Goal: Task Accomplishment & Management: Use online tool/utility

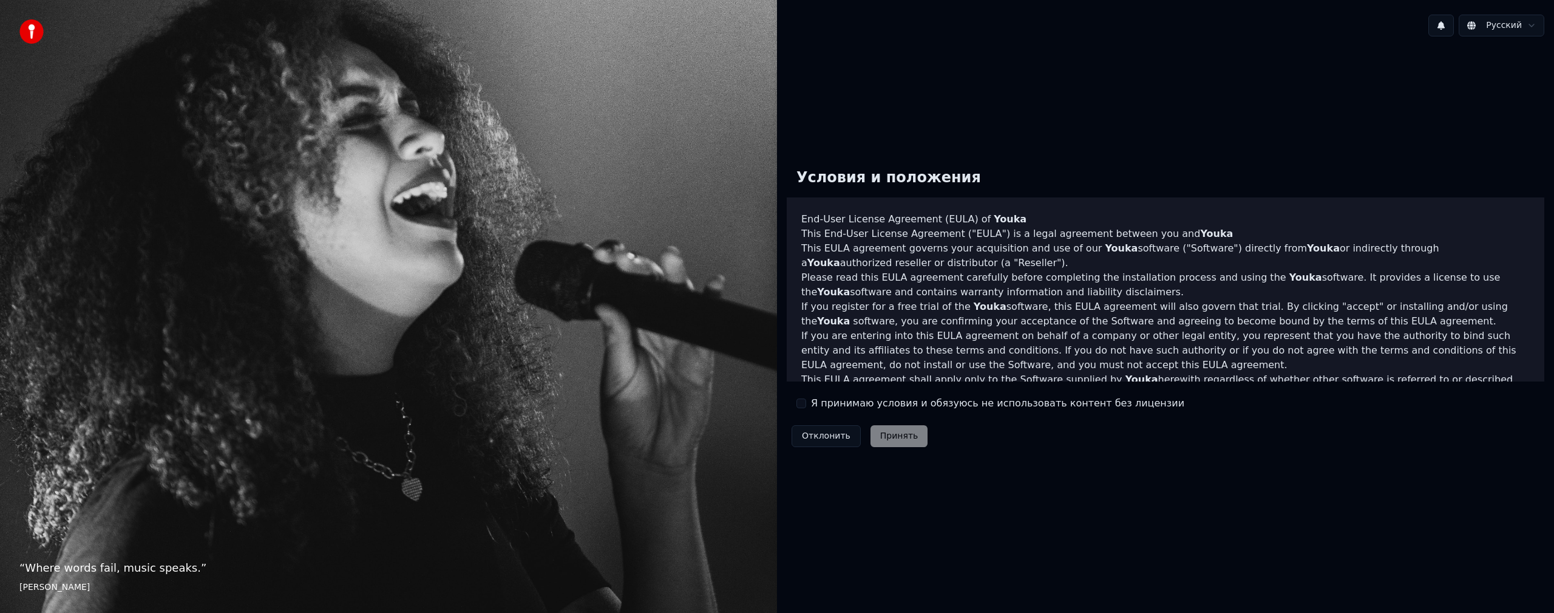
click at [848, 404] on label "Я принимаю условия и обязуюсь не использовать контент без лицензии" at bounding box center [997, 403] width 373 height 15
click at [806, 404] on button "Я принимаю условия и обязуюсь не использовать контент без лицензии" at bounding box center [801, 403] width 10 height 10
click at [890, 432] on button "Принять" at bounding box center [900, 436] width 58 height 22
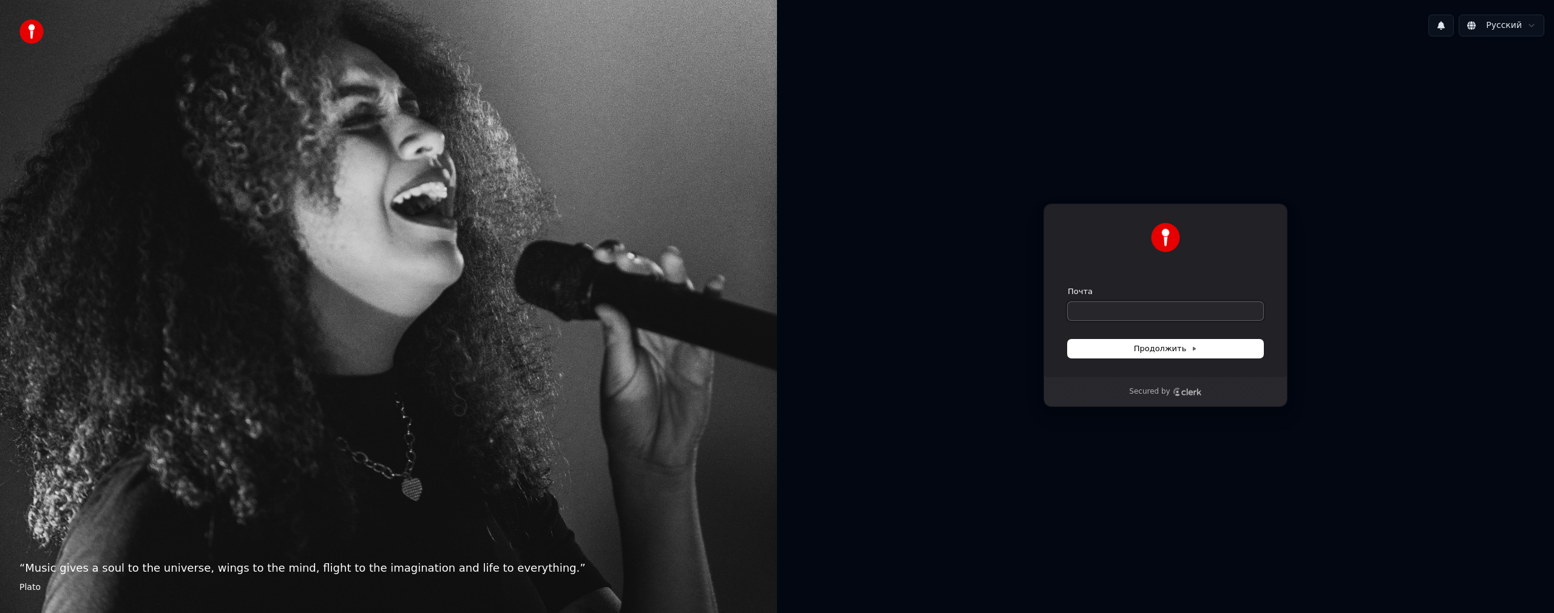
click at [1124, 308] on input "Почта" at bounding box center [1165, 311] width 195 height 18
click at [1163, 345] on span "Продолжить" at bounding box center [1166, 348] width 64 height 11
click at [1124, 316] on input "Почта" at bounding box center [1165, 311] width 195 height 18
type input "*"
click at [1068, 286] on button "submit" at bounding box center [1068, 286] width 0 height 0
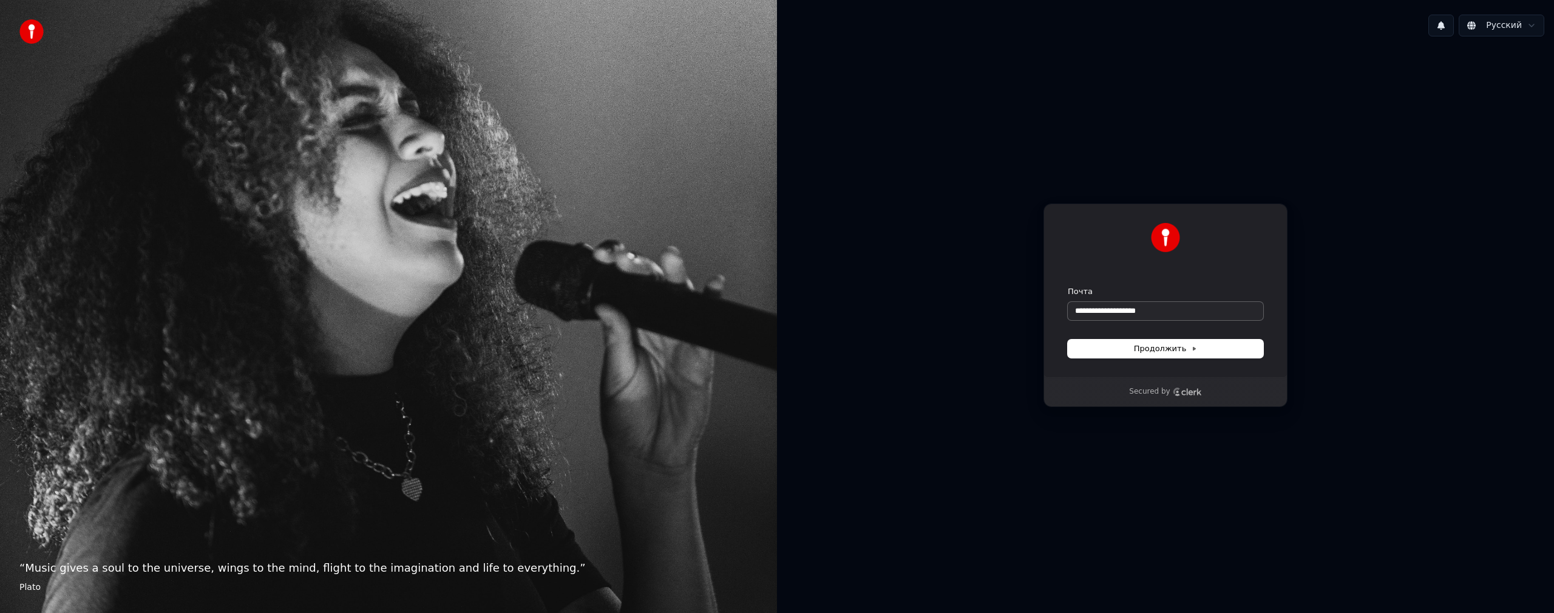
type input "**********"
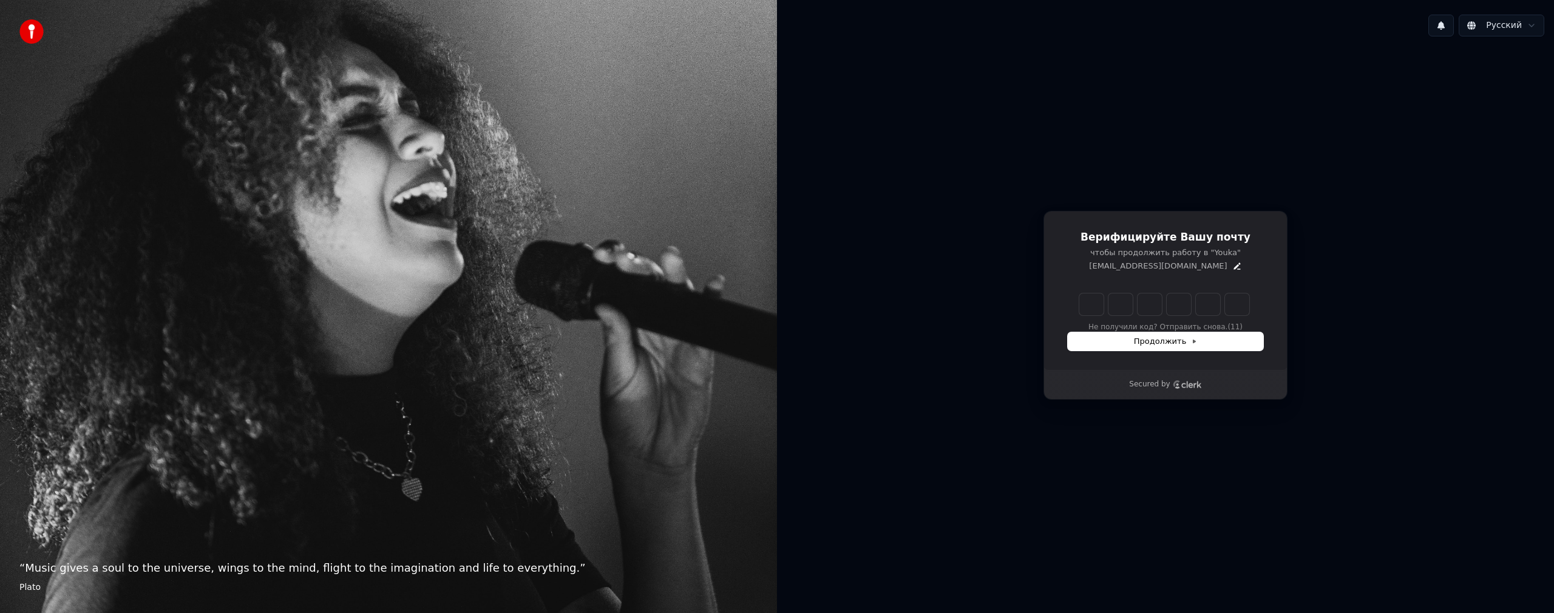
click at [1310, 280] on div "Верифицируйте Вашу почту чтобы продолжить работу в "Youka" artemjev_v@yahoo.com…" at bounding box center [1165, 305] width 777 height 518
click at [1091, 307] on input "Enter verification code. Digit 1" at bounding box center [1091, 304] width 24 height 22
type input "******"
type input "*"
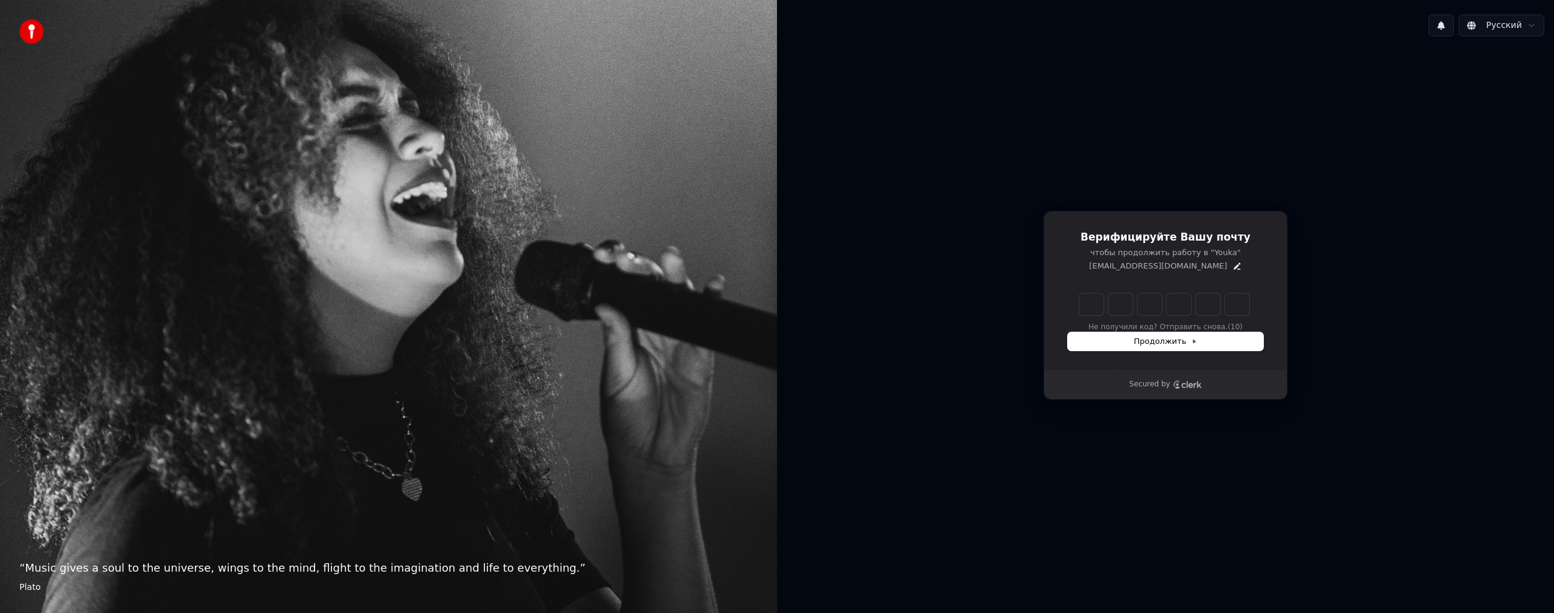
type input "*"
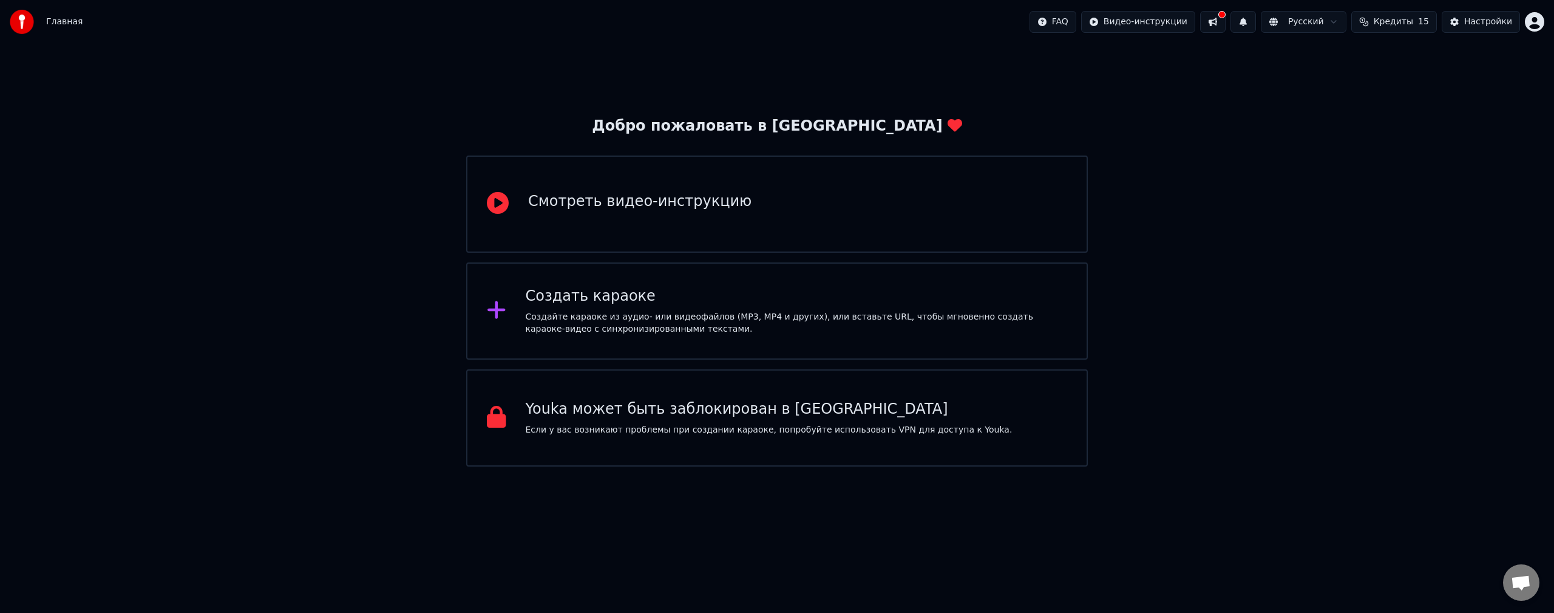
click at [1199, 250] on div "Добро пожаловать в Youka Смотреть видео-инструкцию Создать караоке Создайте кар…" at bounding box center [777, 255] width 1554 height 423
click at [995, 2] on div "Главная FAQ Видео-инструкции Русский Кредиты 15 Настройки" at bounding box center [777, 22] width 1554 height 44
click at [606, 343] on div "Создать караоке Создайте караоке из аудио- или видеофайлов (MP3, MP4 и других),…" at bounding box center [777, 310] width 622 height 97
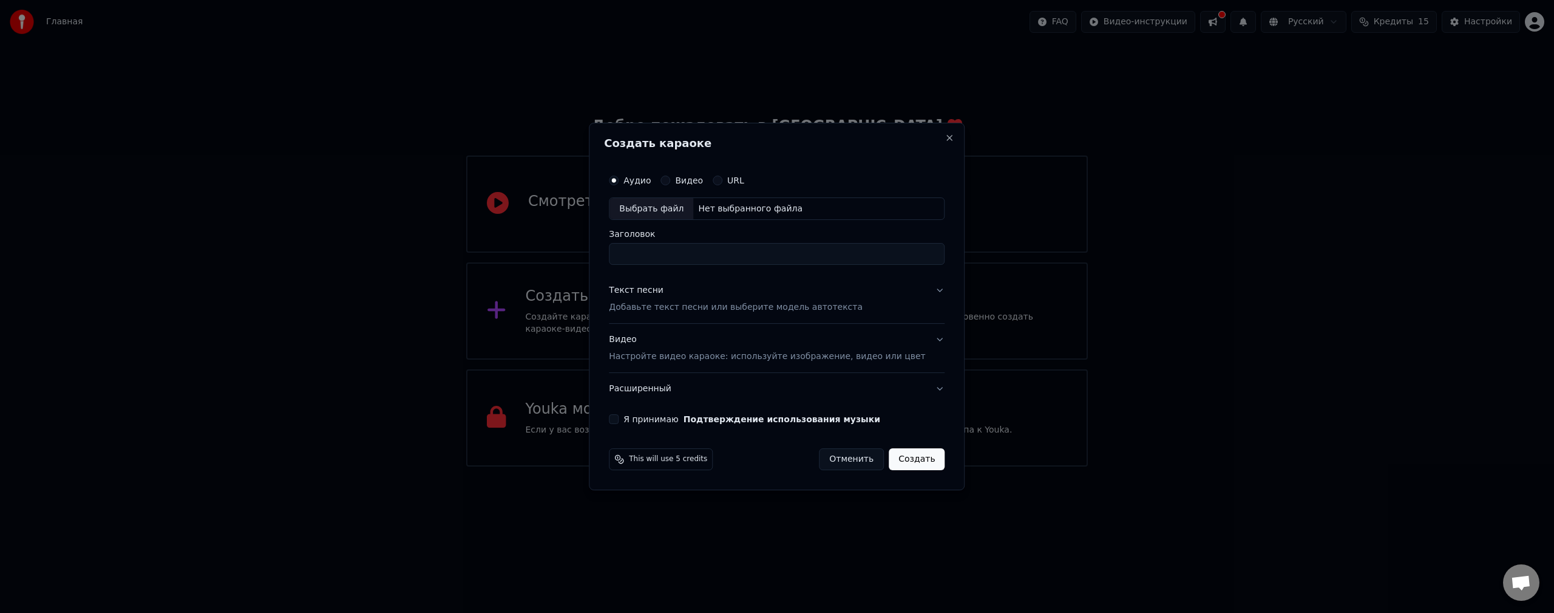
click at [674, 205] on div "Выбрать файл" at bounding box center [652, 209] width 84 height 22
type input "**********"
click at [691, 289] on div "Текст песни Добавьте текст песни или выберите модель автотекста" at bounding box center [736, 299] width 254 height 29
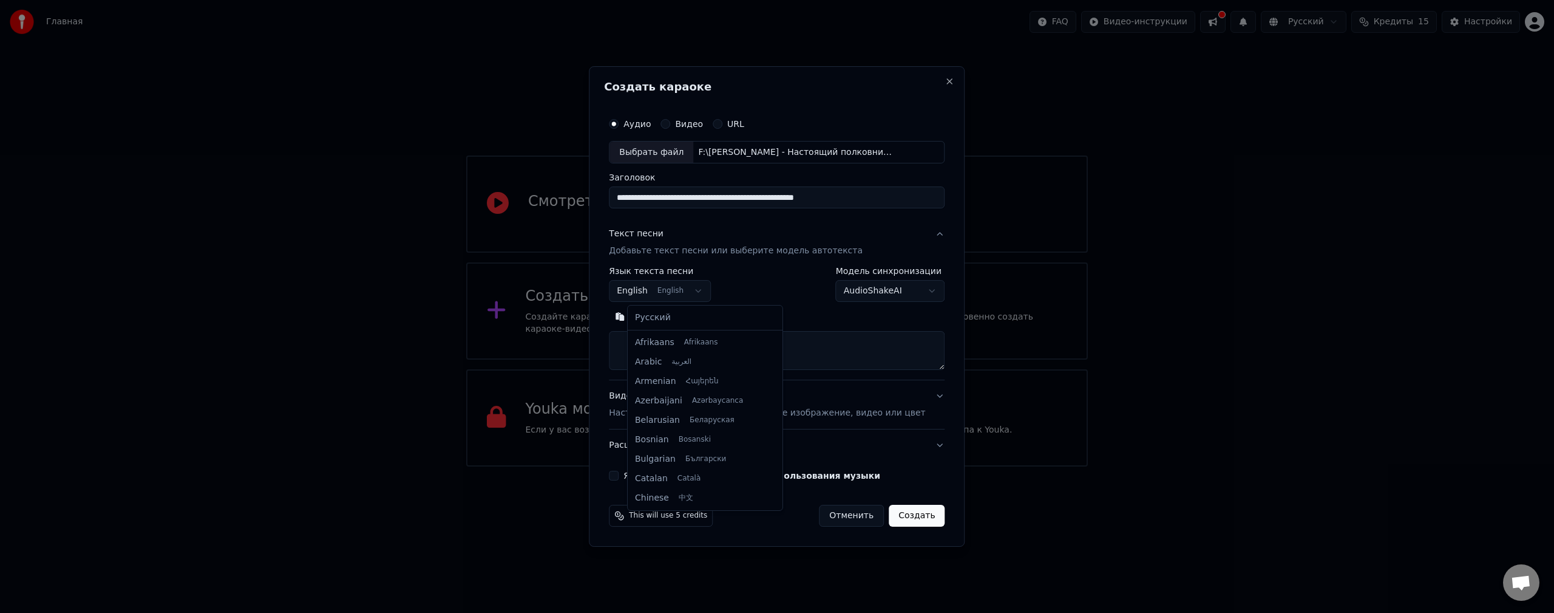
click at [667, 292] on body "**********" at bounding box center [777, 233] width 1554 height 466
select select "**"
click at [684, 331] on textarea at bounding box center [777, 350] width 336 height 39
click at [817, 351] on textarea at bounding box center [777, 350] width 336 height 39
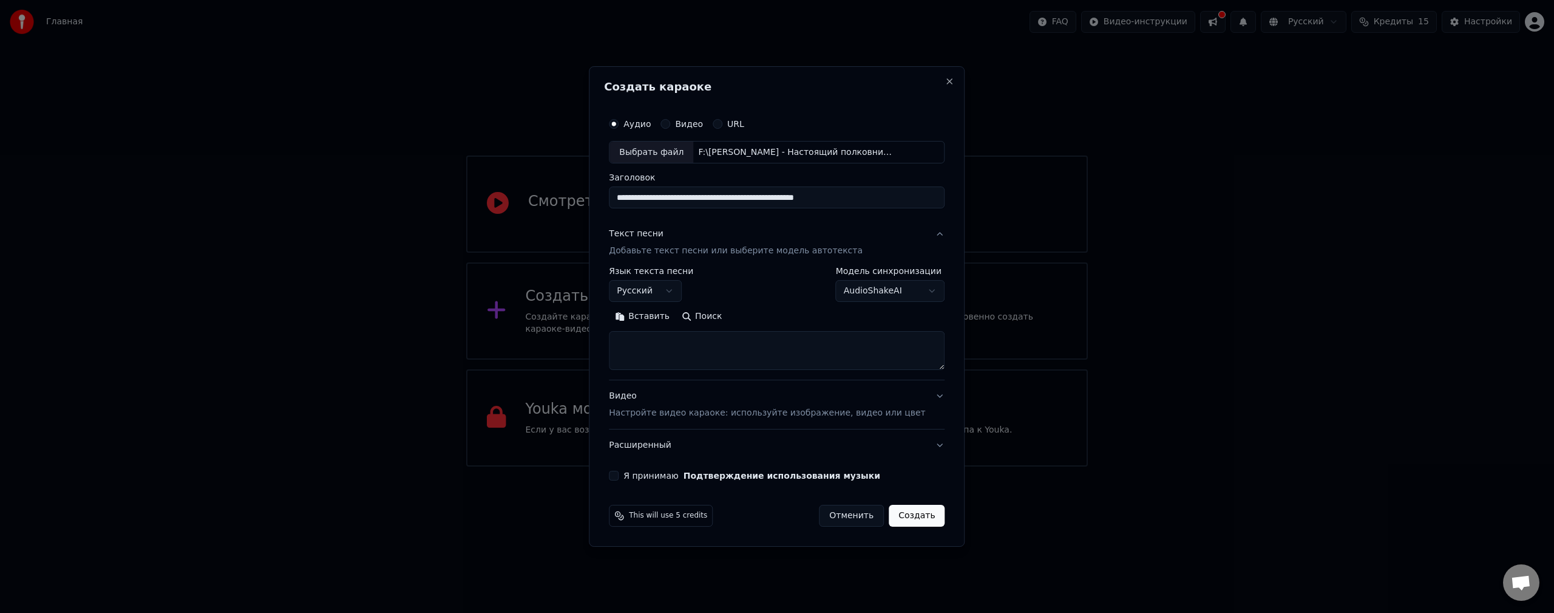
paste textarea "**********"
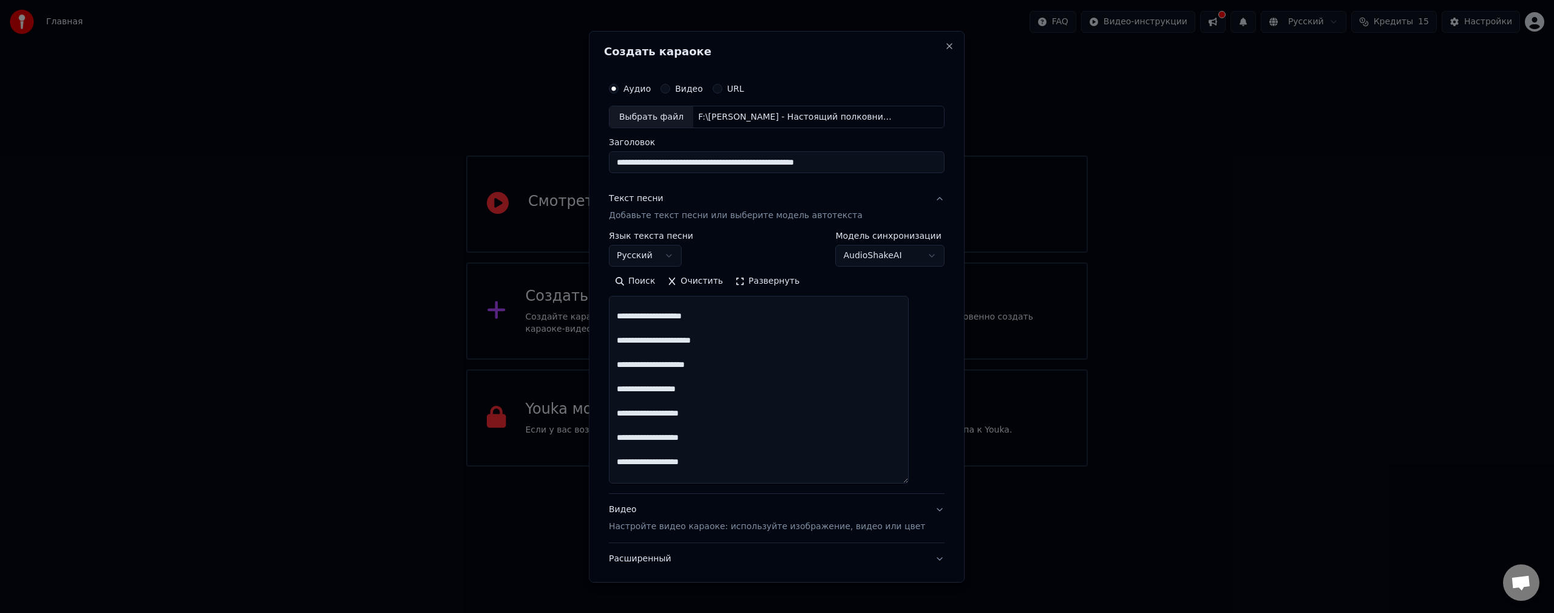
drag, startPoint x: 925, startPoint y: 367, endPoint x: 929, endPoint y: 495, distance: 128.8
click at [929, 495] on div "**********" at bounding box center [777, 305] width 376 height 551
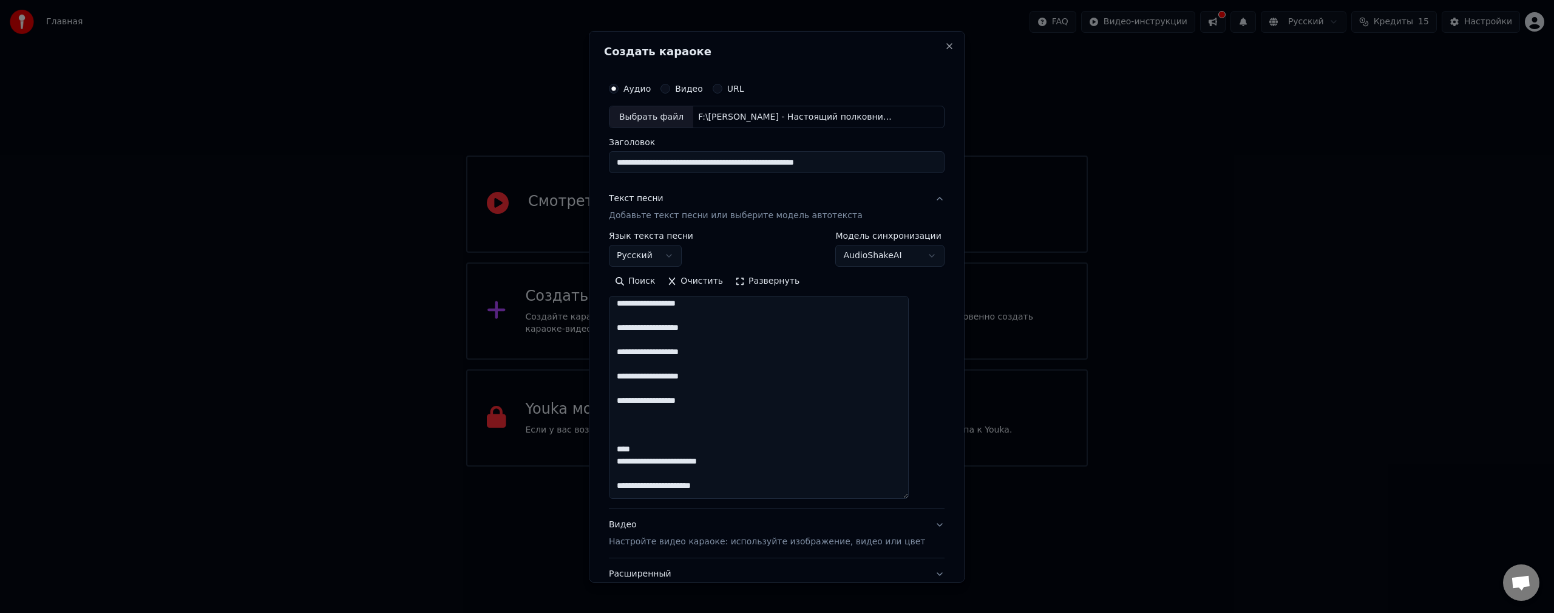
scroll to position [189, 0]
drag, startPoint x: 641, startPoint y: 407, endPoint x: 667, endPoint y: 435, distance: 37.8
click at [667, 435] on textarea at bounding box center [759, 397] width 300 height 203
drag, startPoint x: 657, startPoint y: 412, endPoint x: 668, endPoint y: 441, distance: 30.9
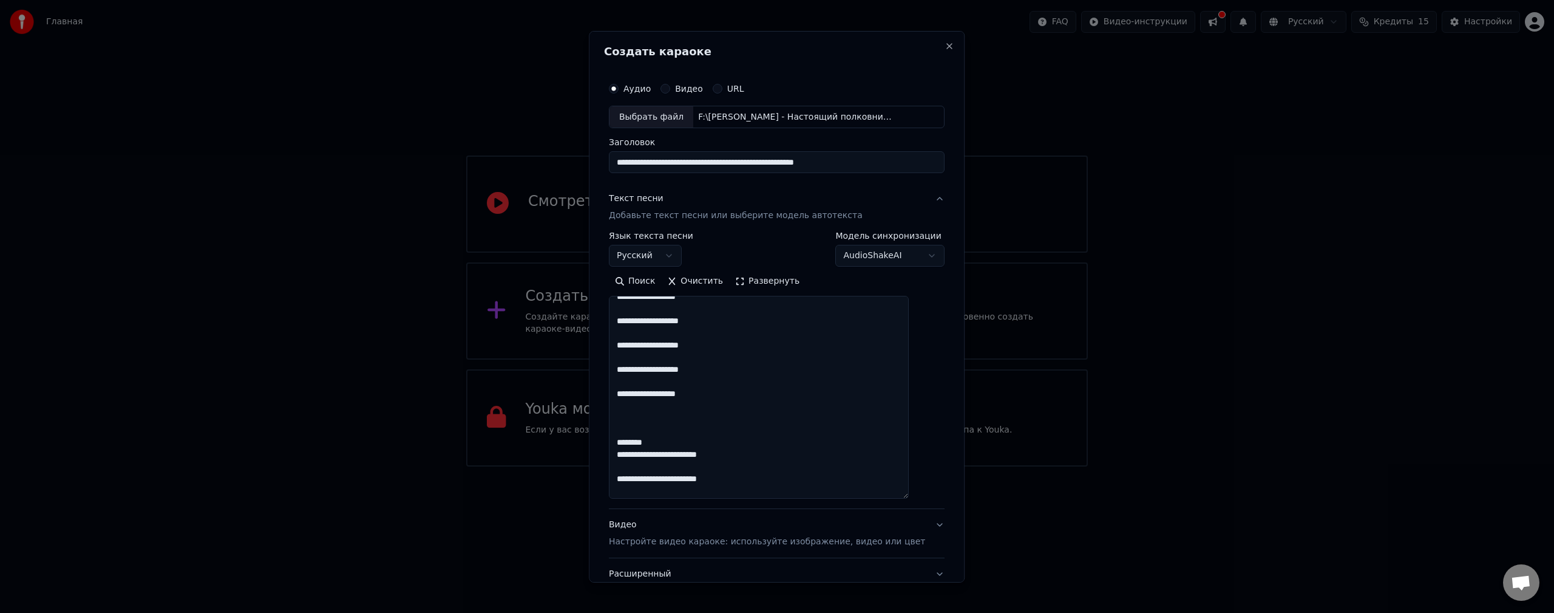
click at [668, 441] on textarea at bounding box center [759, 397] width 300 height 203
type textarea "**********"
click at [931, 469] on div "**********" at bounding box center [777, 305] width 376 height 551
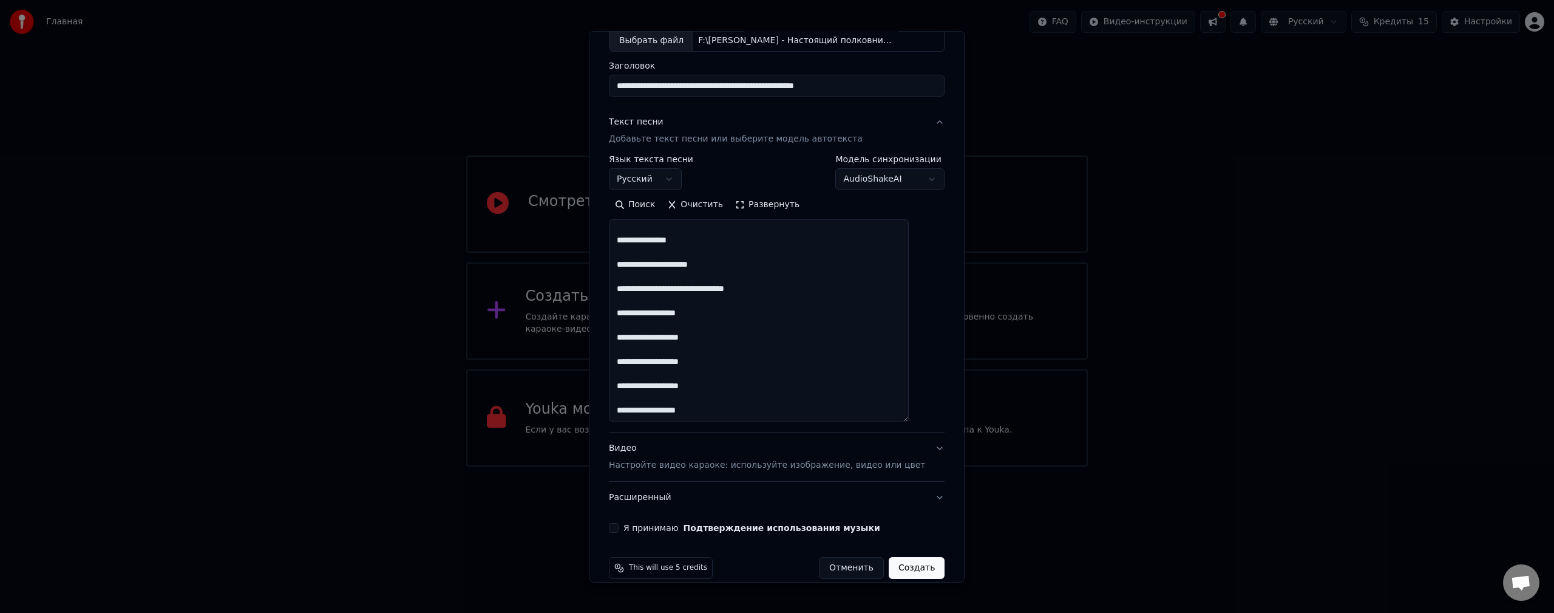
scroll to position [93, 0]
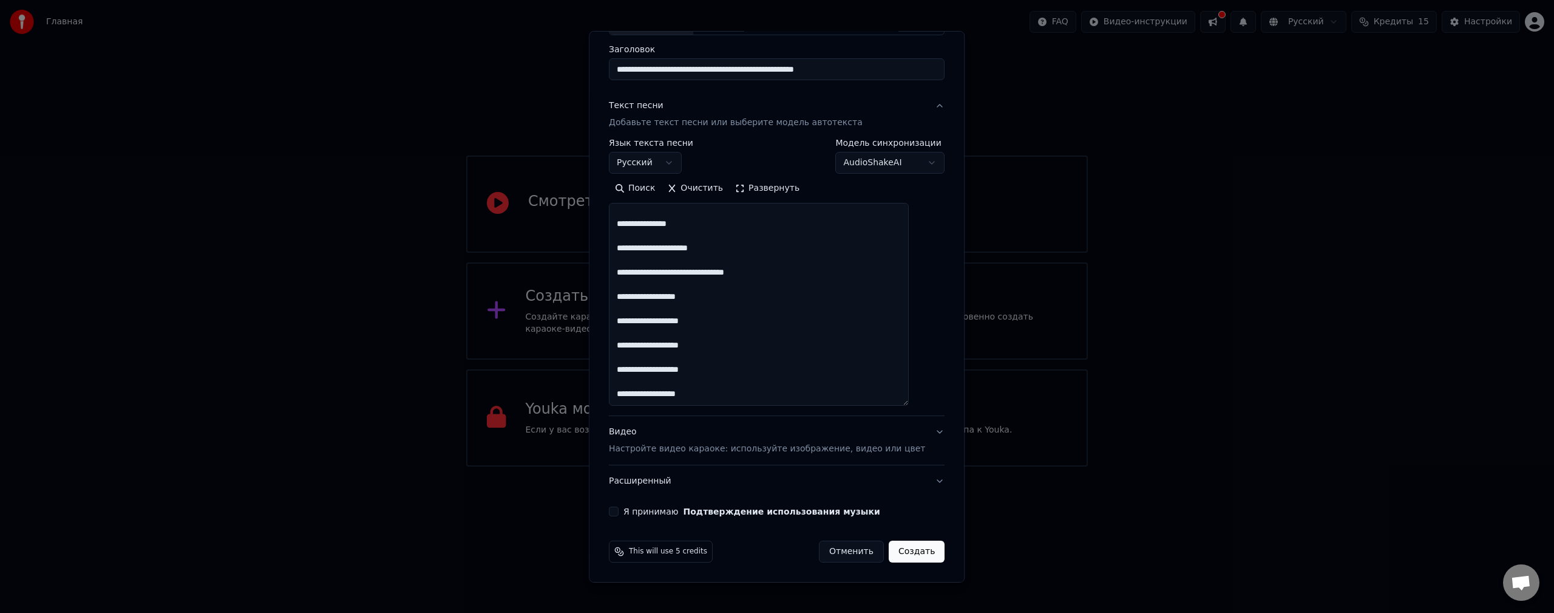
click at [838, 448] on p "Настройте видео караоке: используйте изображение, видео или цвет" at bounding box center [767, 449] width 316 height 12
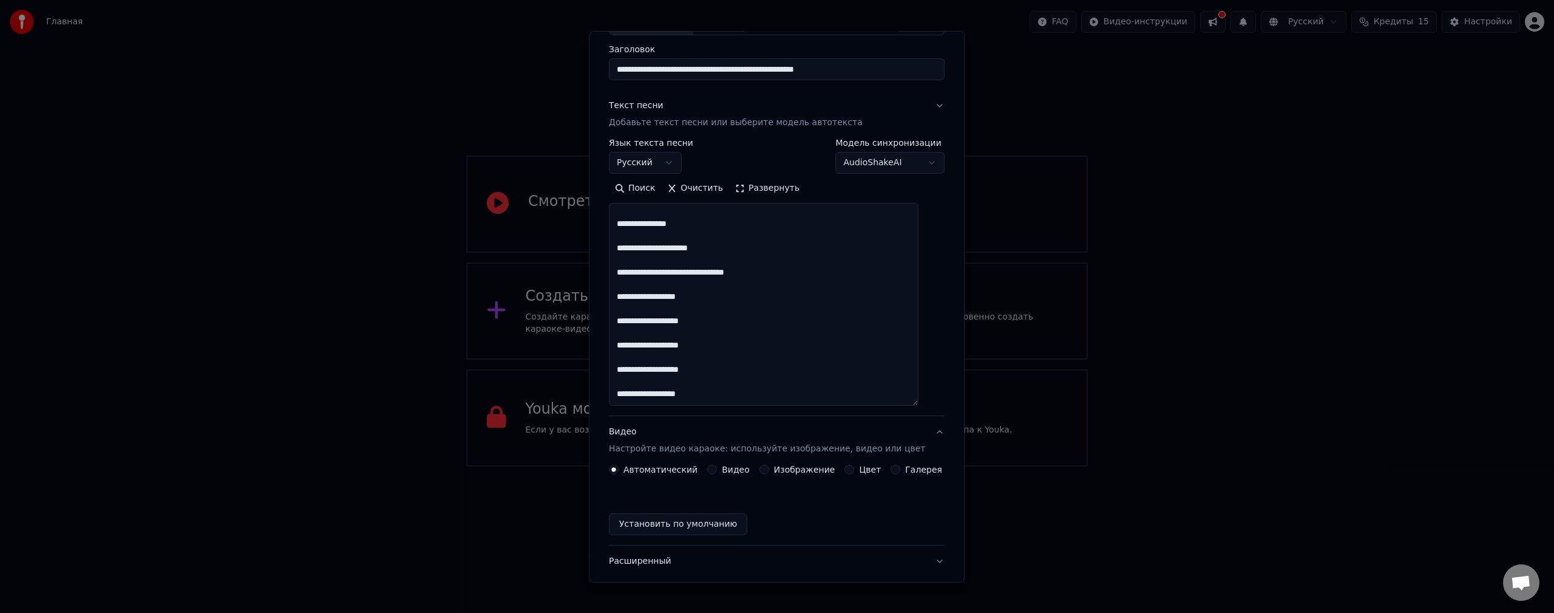
scroll to position [0, 0]
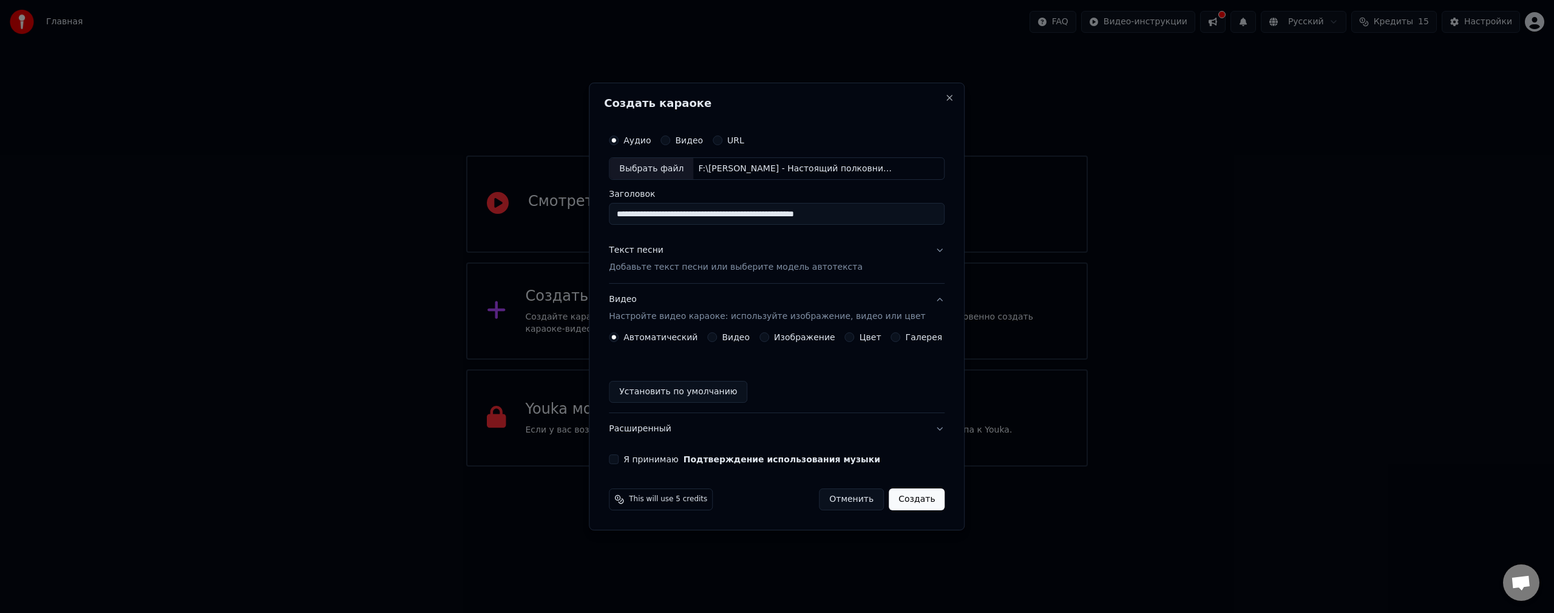
click at [734, 340] on label "Видео" at bounding box center [736, 337] width 28 height 8
click at [717, 340] on button "Видео" at bounding box center [712, 337] width 10 height 10
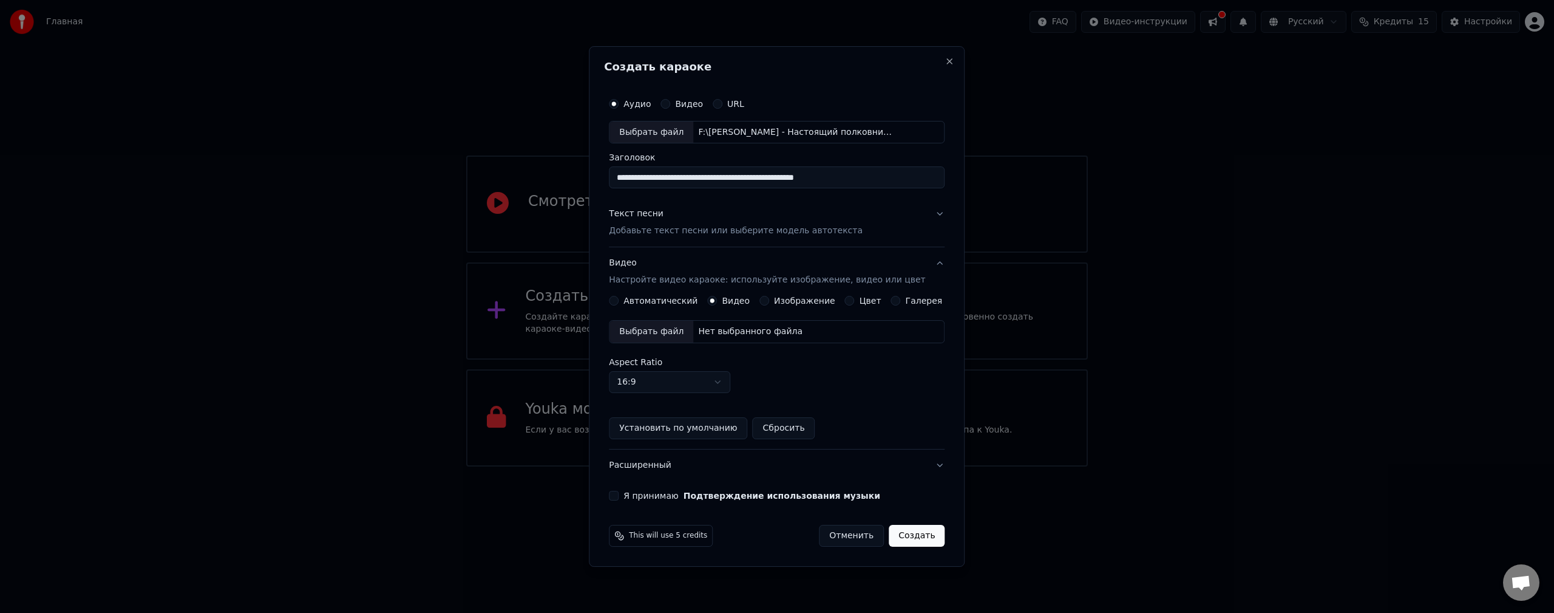
click at [662, 333] on div "Выбрать файл" at bounding box center [652, 332] width 84 height 22
click at [692, 382] on body "**********" at bounding box center [777, 233] width 1554 height 466
click at [856, 387] on body "**********" at bounding box center [777, 233] width 1554 height 466
click at [619, 495] on button "Я принимаю Подтверждение использования музыки" at bounding box center [614, 496] width 10 height 10
click at [909, 524] on div "This will use 5 credits Отменить Создать" at bounding box center [776, 536] width 345 height 32
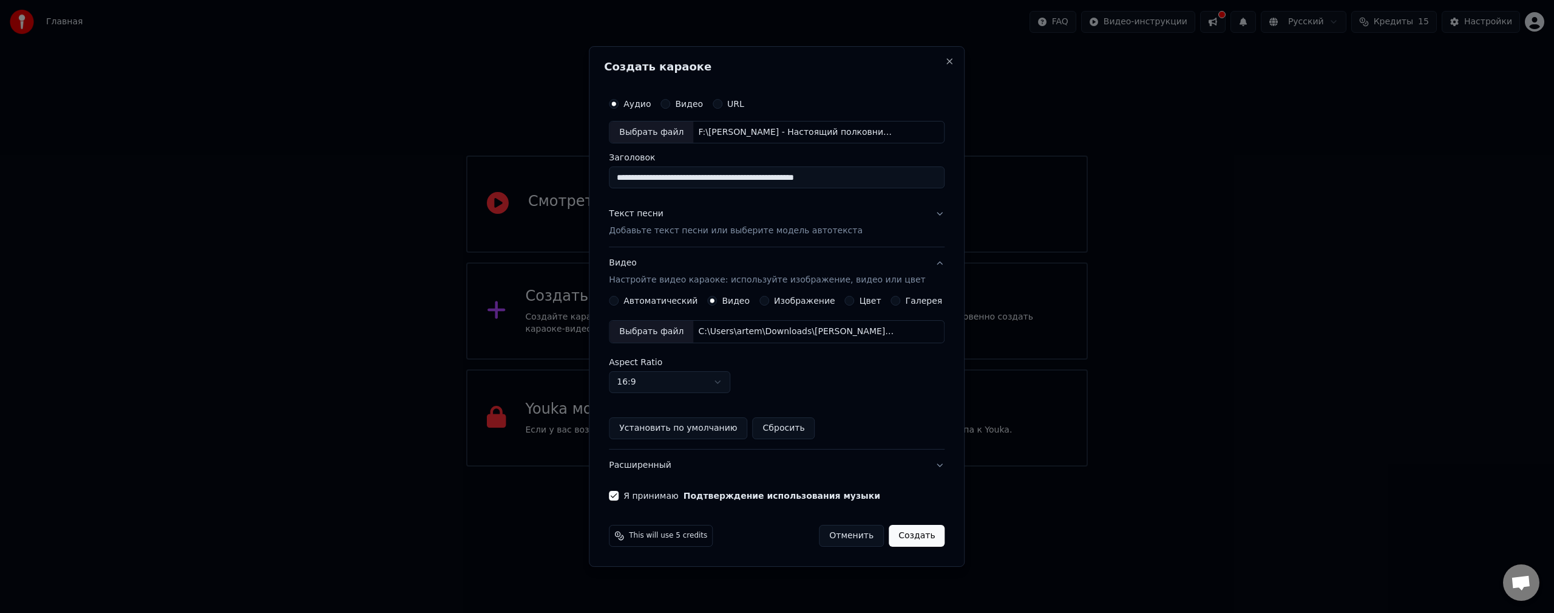
click at [915, 532] on button "Создать" at bounding box center [917, 536] width 56 height 22
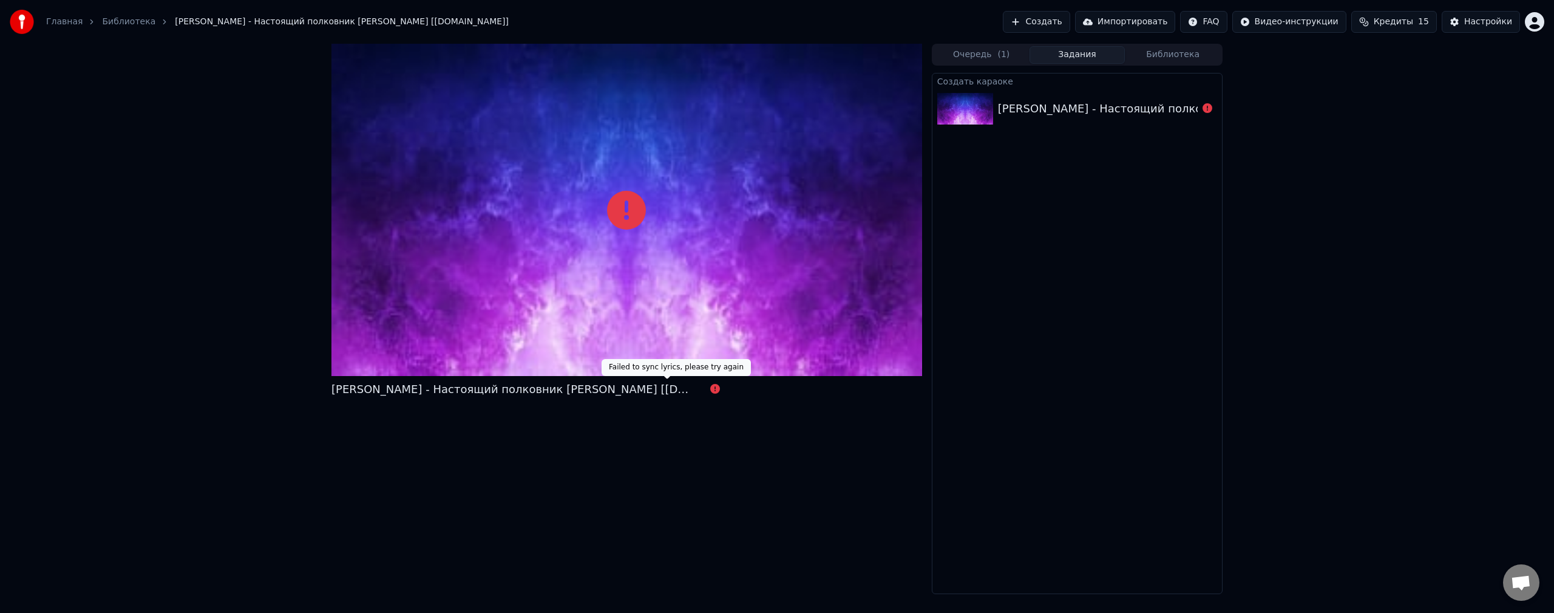
click at [710, 391] on icon at bounding box center [715, 389] width 10 height 10
click at [603, 392] on div "[PERSON_NAME] - Настоящий полковник [PERSON_NAME] [[DOMAIN_NAME]]" at bounding box center [513, 389] width 364 height 17
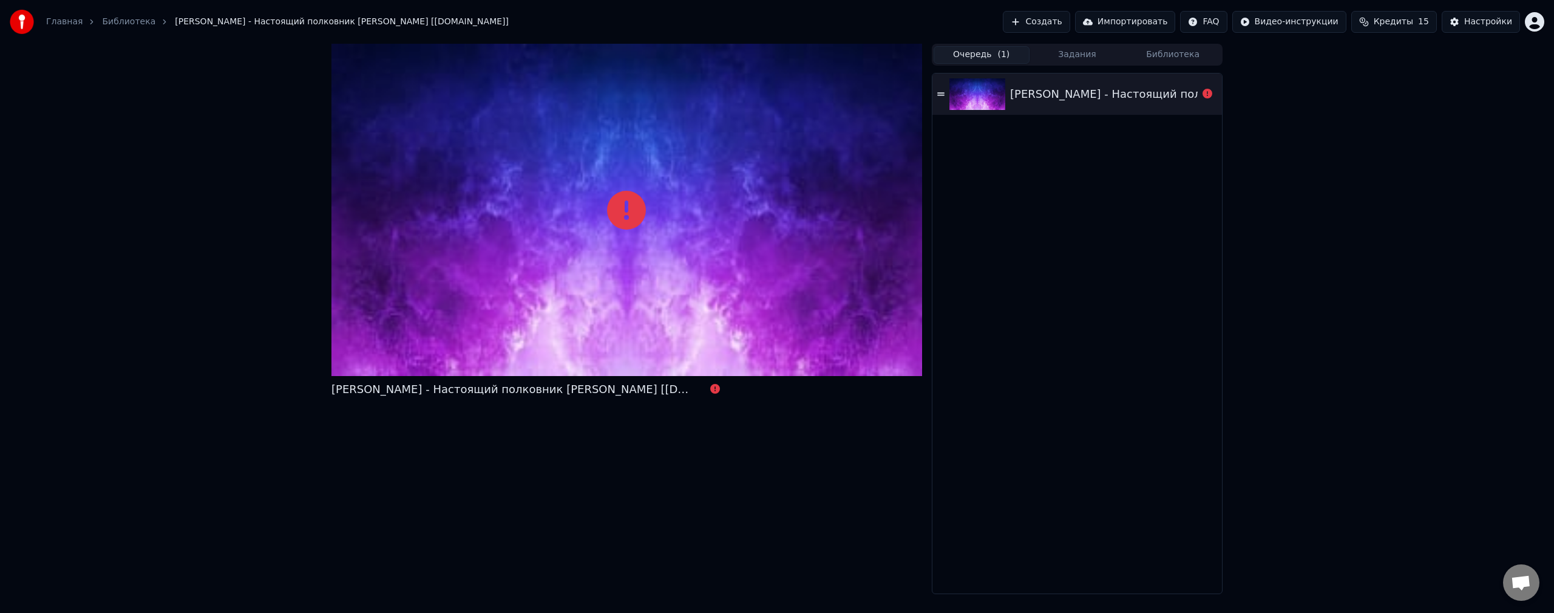
click at [989, 57] on button "Очередь ( 1 )" at bounding box center [982, 55] width 96 height 18
click at [1038, 93] on div "[PERSON_NAME] - Настоящий полковник [PERSON_NAME] [[DOMAIN_NAME]]" at bounding box center [1224, 94] width 429 height 17
click at [931, 93] on div "[PERSON_NAME] - Настоящий полковник [PERSON_NAME] [[DOMAIN_NAME]] Очередь ( 1 )…" at bounding box center [777, 319] width 911 height 550
click at [1024, 98] on div "[PERSON_NAME] - Настоящий полковник [PERSON_NAME] [[DOMAIN_NAME]]" at bounding box center [1224, 94] width 429 height 17
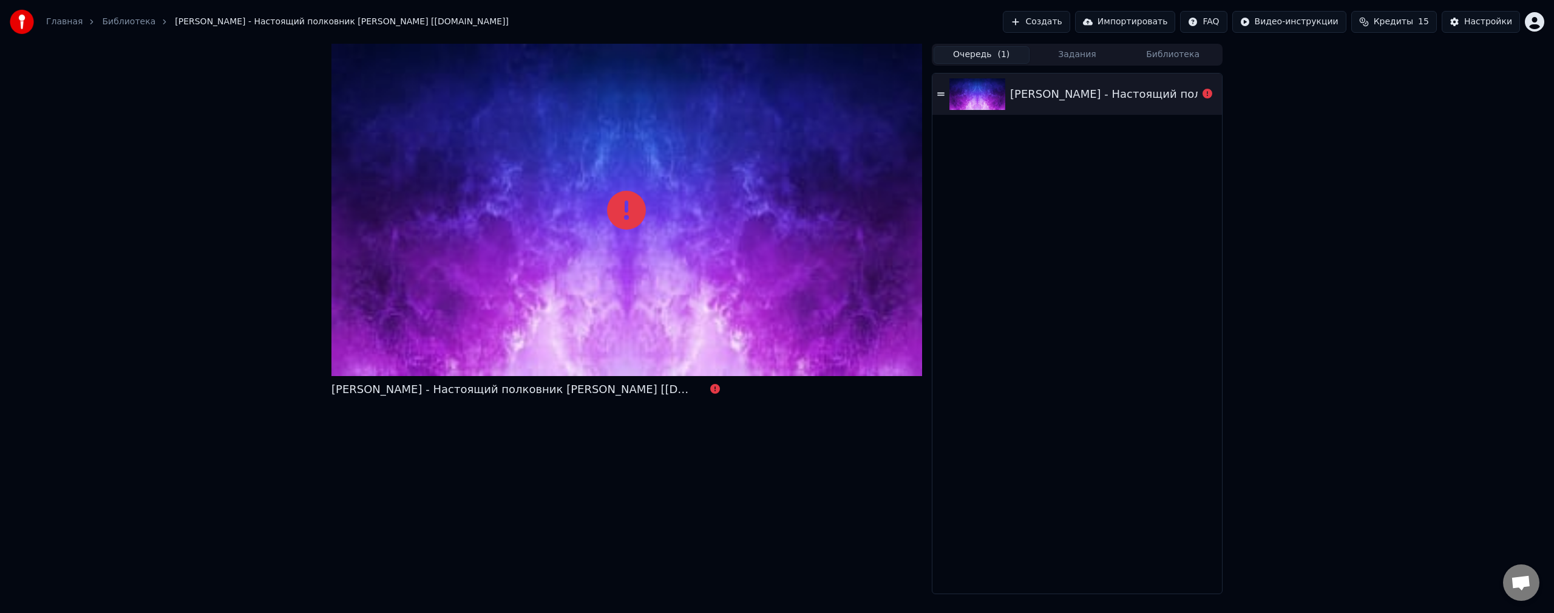
click at [1028, 98] on div "[PERSON_NAME] - Настоящий полковник [PERSON_NAME] [[DOMAIN_NAME]]" at bounding box center [1224, 94] width 429 height 17
click at [1156, 58] on button "Библиотека" at bounding box center [1173, 55] width 96 height 18
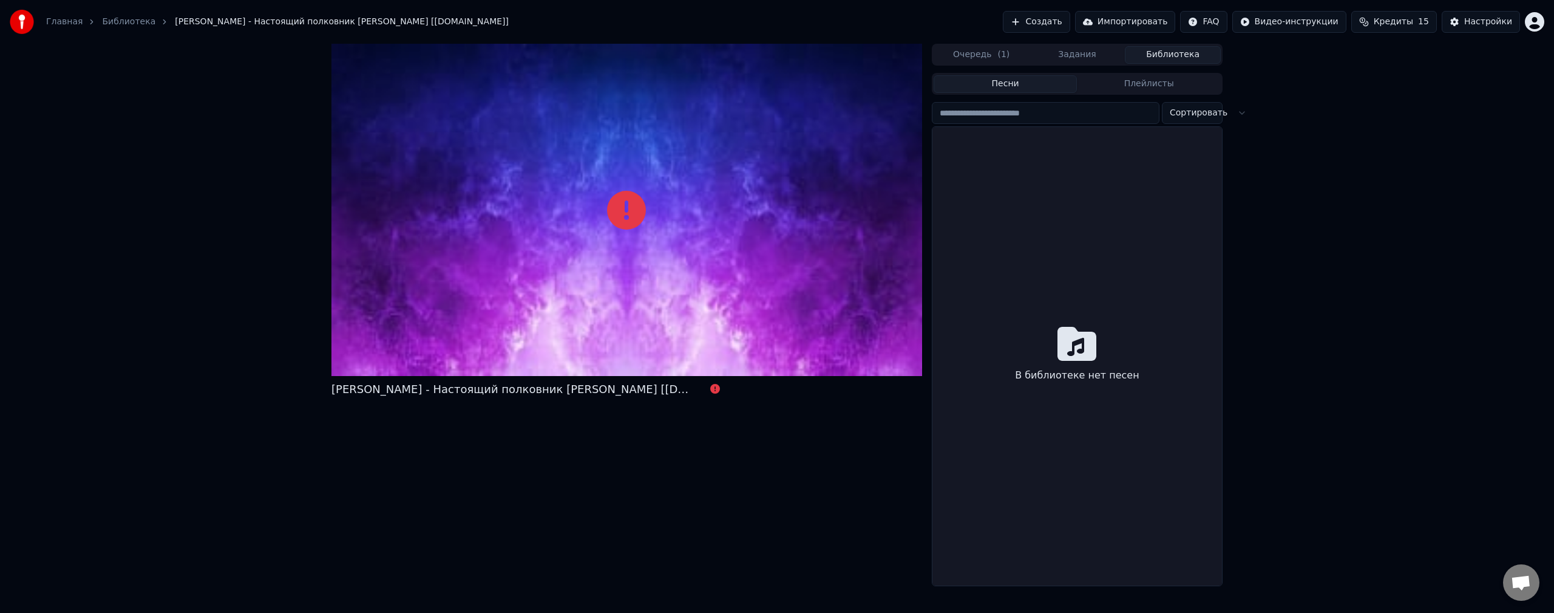
click at [982, 61] on button "Очередь ( 1 )" at bounding box center [982, 55] width 96 height 18
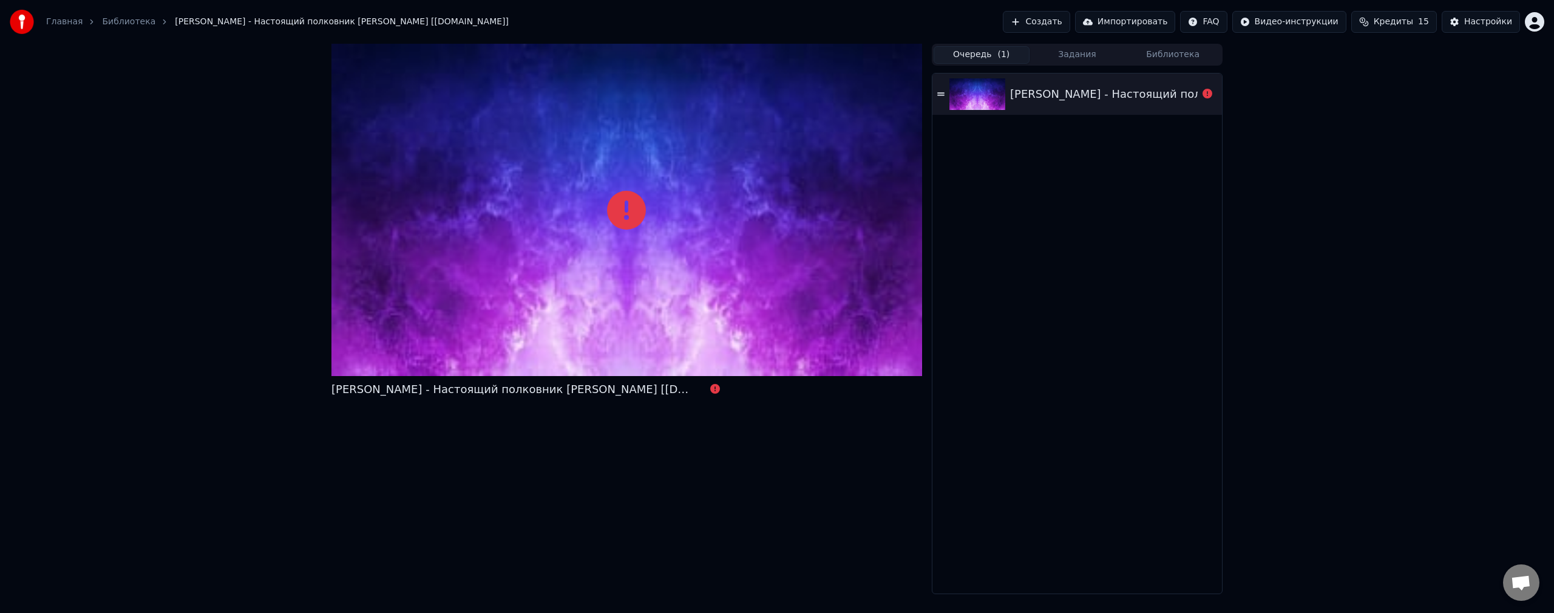
click at [1087, 89] on div "[PERSON_NAME] - Настоящий полковник [PERSON_NAME] [[DOMAIN_NAME]]" at bounding box center [1224, 94] width 429 height 17
click at [257, 22] on span "[PERSON_NAME] - Настоящий полковник [PERSON_NAME] [[DOMAIN_NAME]]" at bounding box center [342, 22] width 334 height 12
click at [127, 16] on link "Библиотека" at bounding box center [128, 22] width 53 height 12
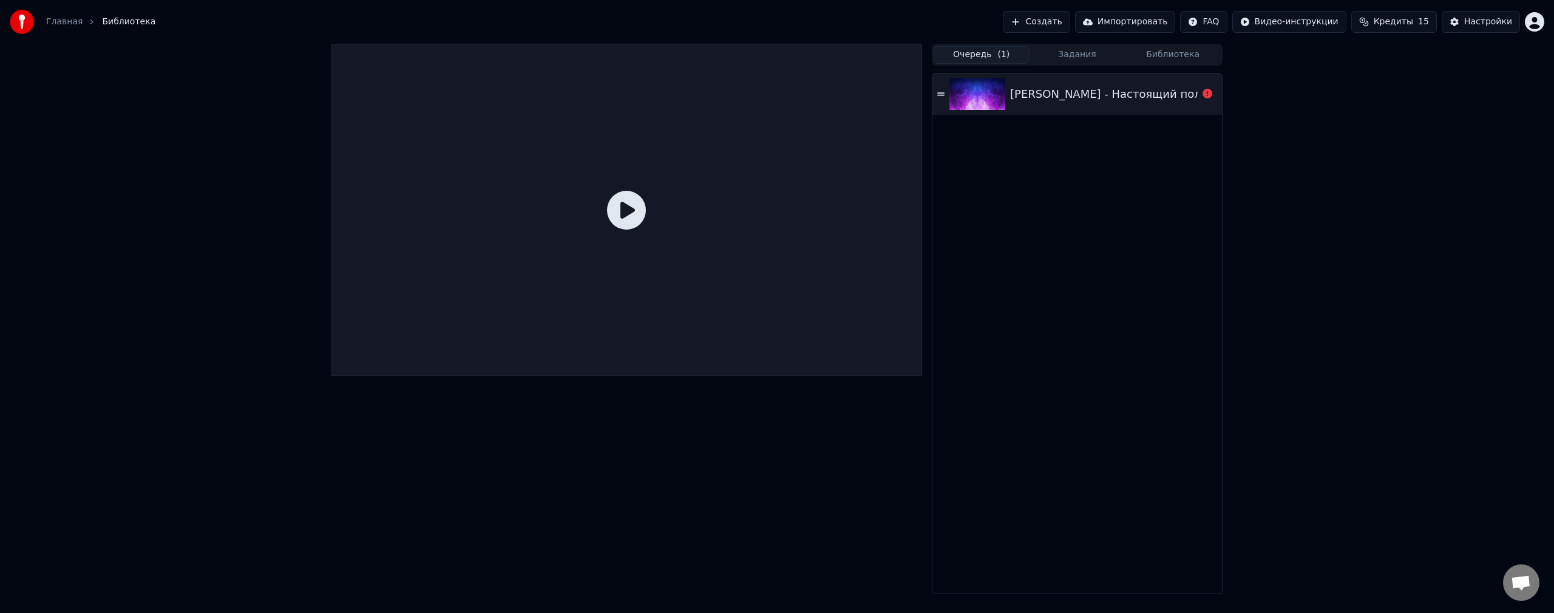
click at [199, 18] on div "Главная Библиотека Создать Импортировать FAQ Видео-инструкции Кредиты 15 Настро…" at bounding box center [777, 22] width 1554 height 44
click at [67, 21] on link "Главная" at bounding box center [64, 22] width 36 height 12
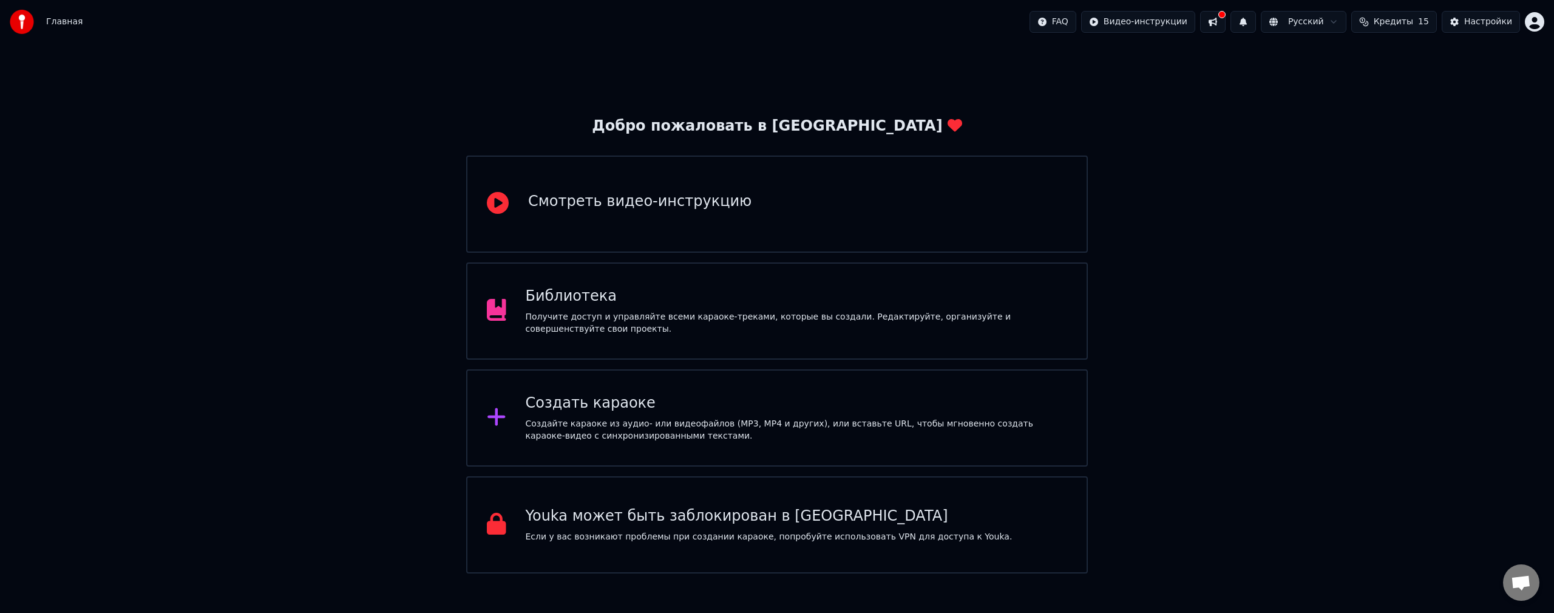
click at [639, 328] on div "Получите доступ и управляйте всеми караоке-треками, которые вы создали. Редакти…" at bounding box center [797, 323] width 542 height 24
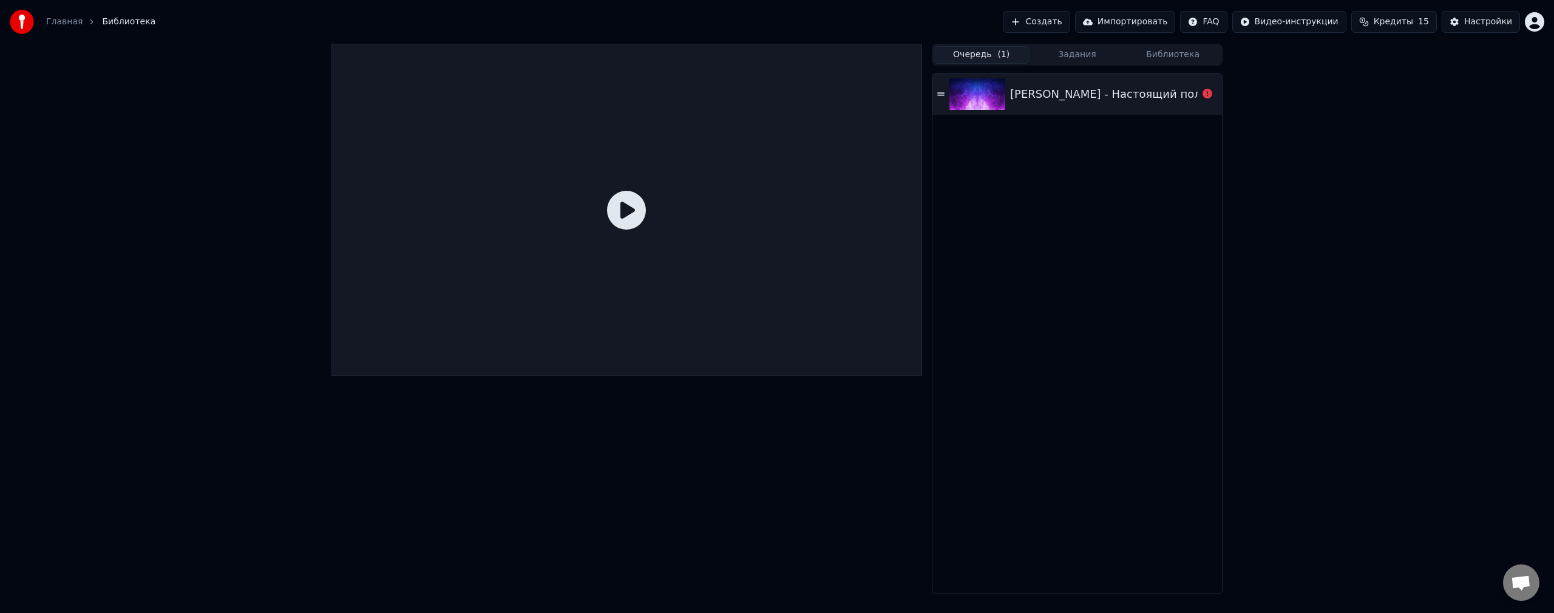
click at [1207, 90] on icon at bounding box center [1208, 94] width 10 height 10
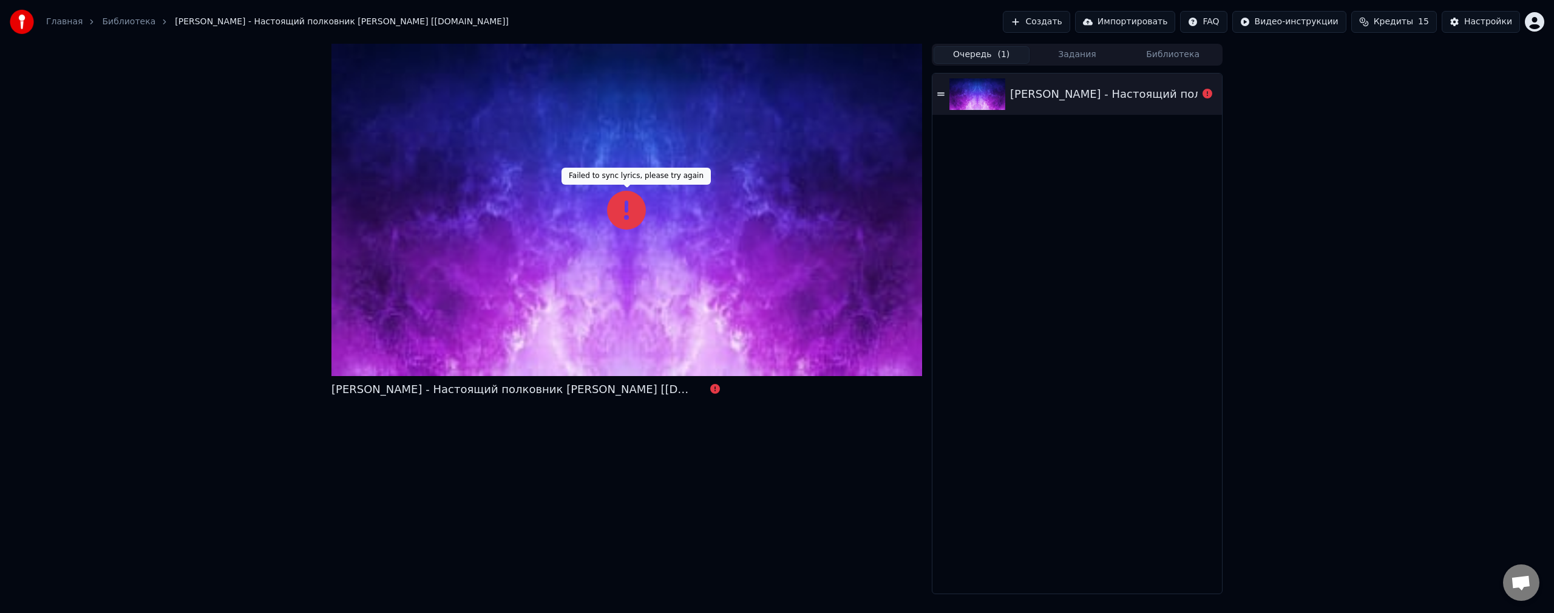
click at [611, 219] on icon at bounding box center [626, 210] width 39 height 39
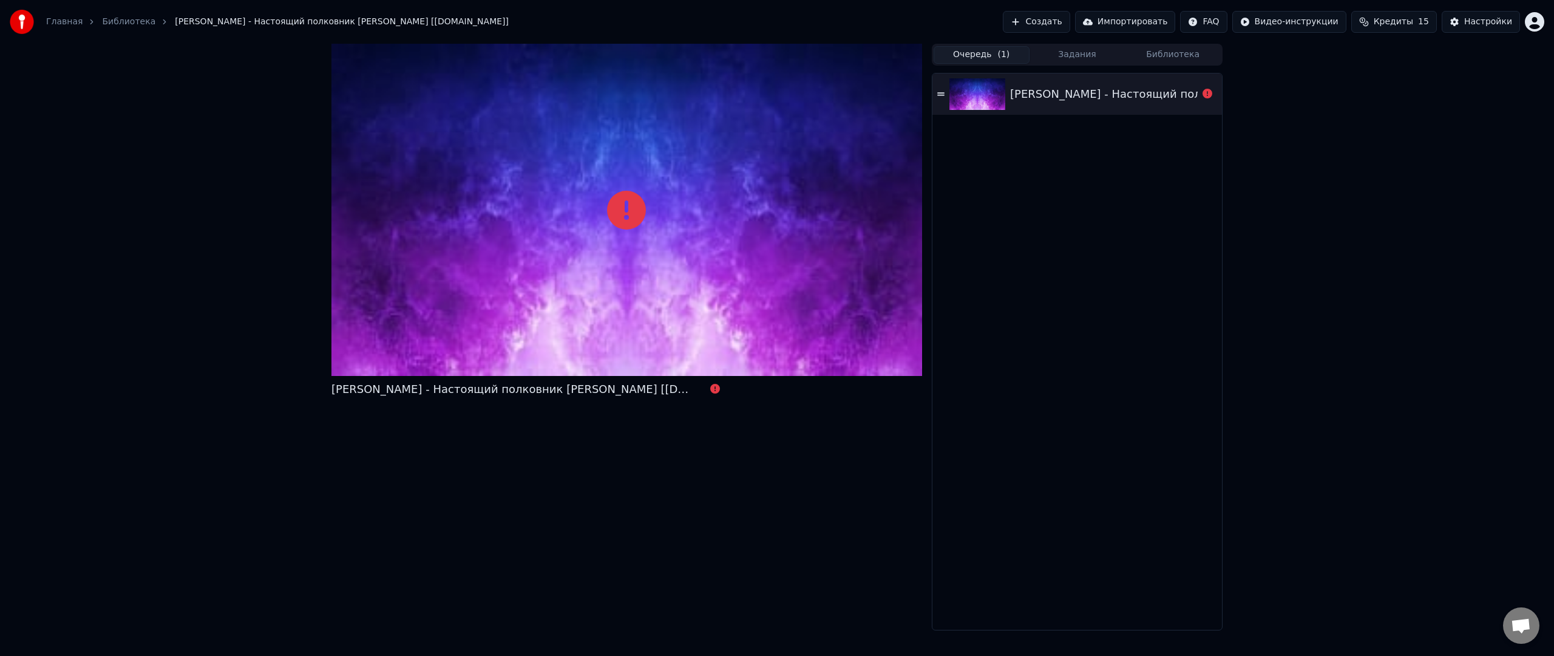
click at [611, 233] on div at bounding box center [626, 210] width 591 height 332
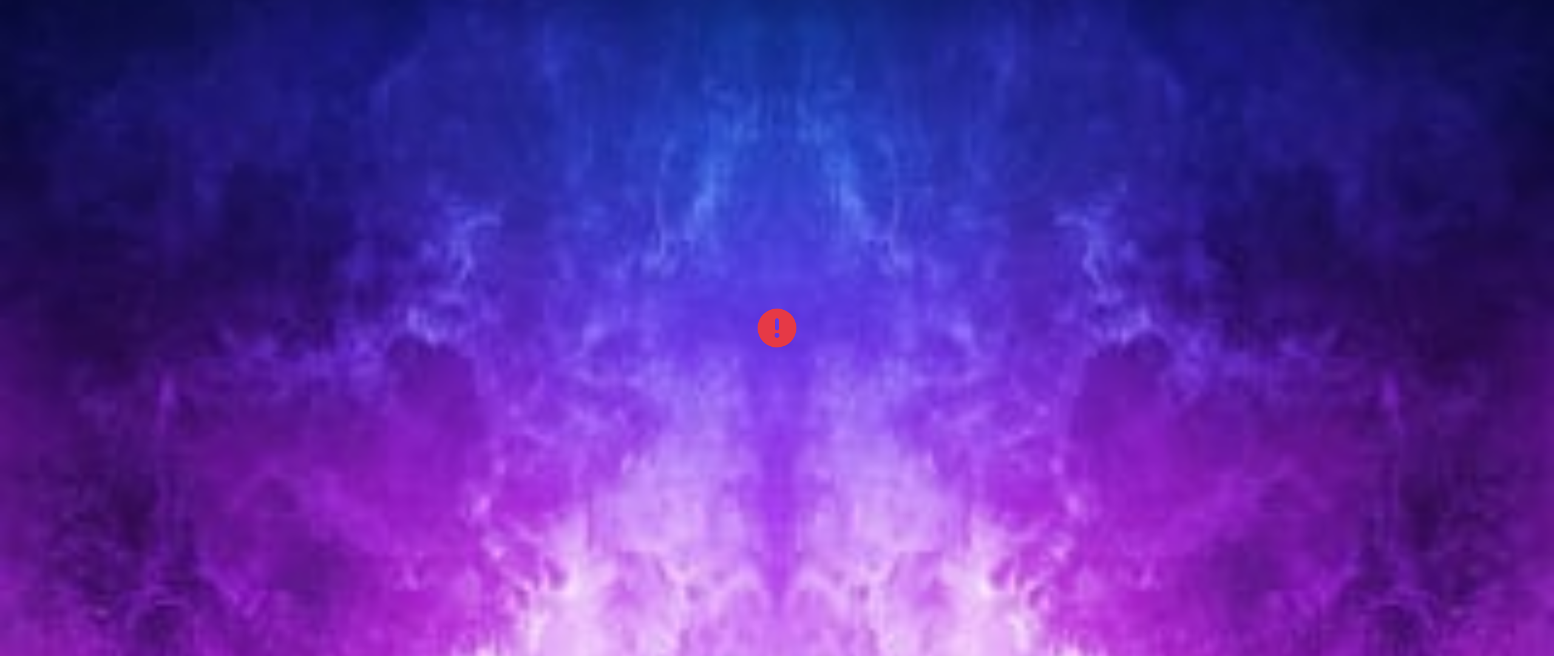
click at [611, 233] on div at bounding box center [777, 328] width 1554 height 874
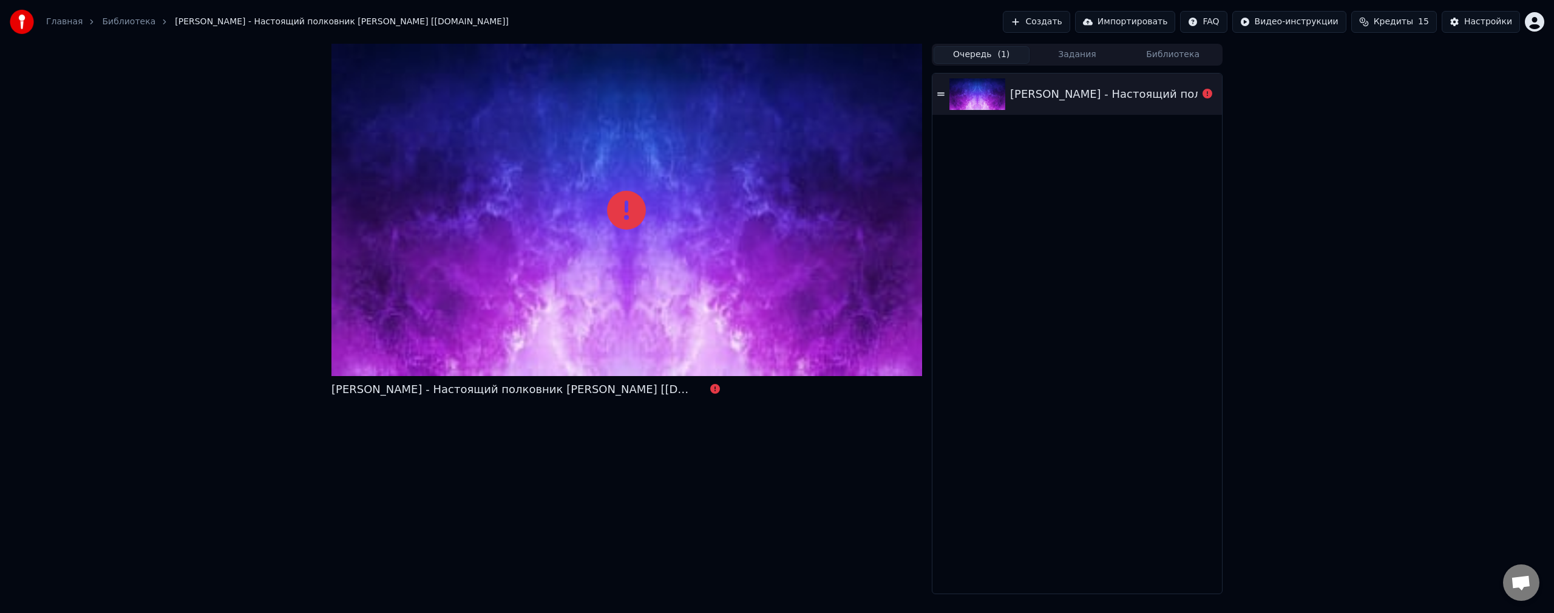
click at [1139, 194] on div "[PERSON_NAME] - Настоящий полковник [PERSON_NAME] [[DOMAIN_NAME]]" at bounding box center [1077, 333] width 290 height 520
click at [1127, 97] on div "[PERSON_NAME] - Настоящий полковник [PERSON_NAME] [[DOMAIN_NAME]]" at bounding box center [1224, 94] width 429 height 17
click at [1407, 25] on span "Кредиты" at bounding box center [1393, 22] width 39 height 12
click at [1270, 64] on div "[PERSON_NAME] - Настоящий полковник [PERSON_NAME] [[DOMAIN_NAME]] Очередь ( 1 )…" at bounding box center [777, 319] width 1554 height 550
click at [61, 19] on link "Главная" at bounding box center [64, 22] width 36 height 12
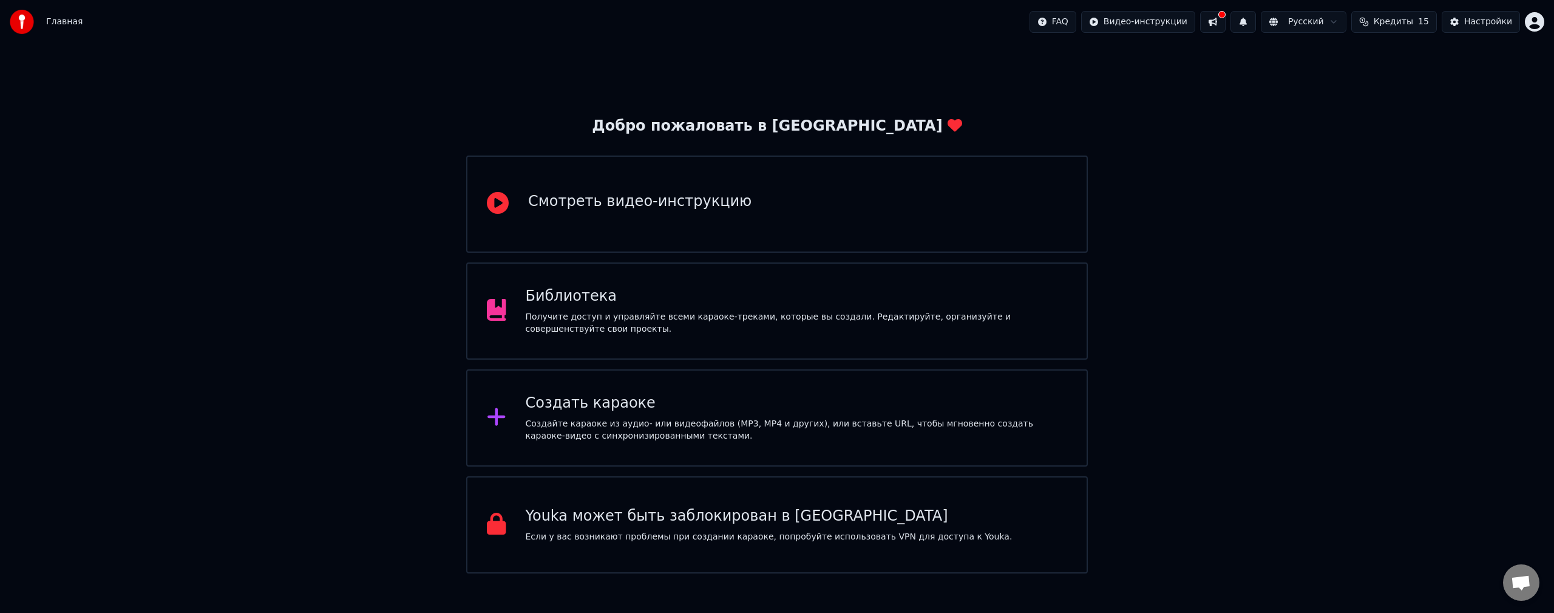
click at [587, 415] on div "Создать караоке Создайте караоке из аудио- или видеофайлов (MP3, MP4 и других),…" at bounding box center [797, 417] width 542 height 49
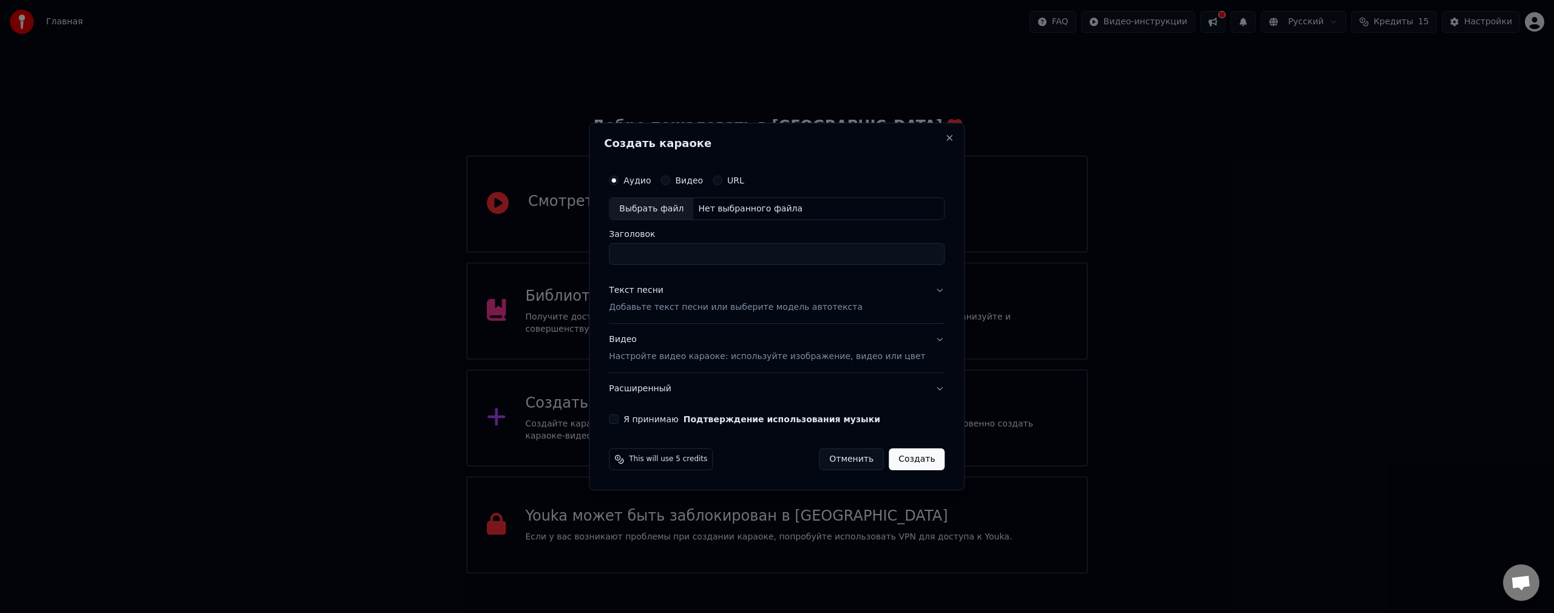
click at [667, 209] on div "Выбрать файл" at bounding box center [652, 209] width 84 height 22
type input "**********"
click at [715, 312] on p "Добавьте текст песни или выберите модель автотекста" at bounding box center [736, 308] width 254 height 12
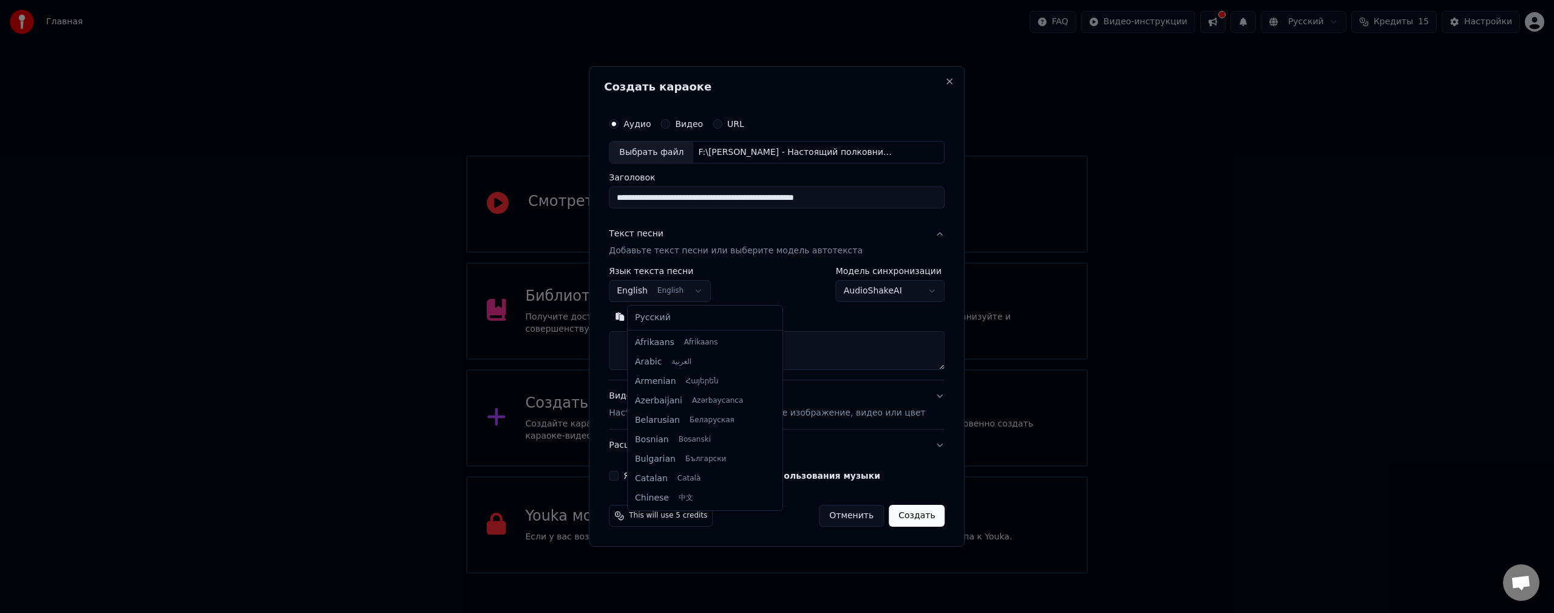
click at [701, 293] on body "Главная FAQ Видео-инструкции Русский Кредиты 15 Настройки Добро пожаловать в Yo…" at bounding box center [777, 286] width 1554 height 573
select select "**"
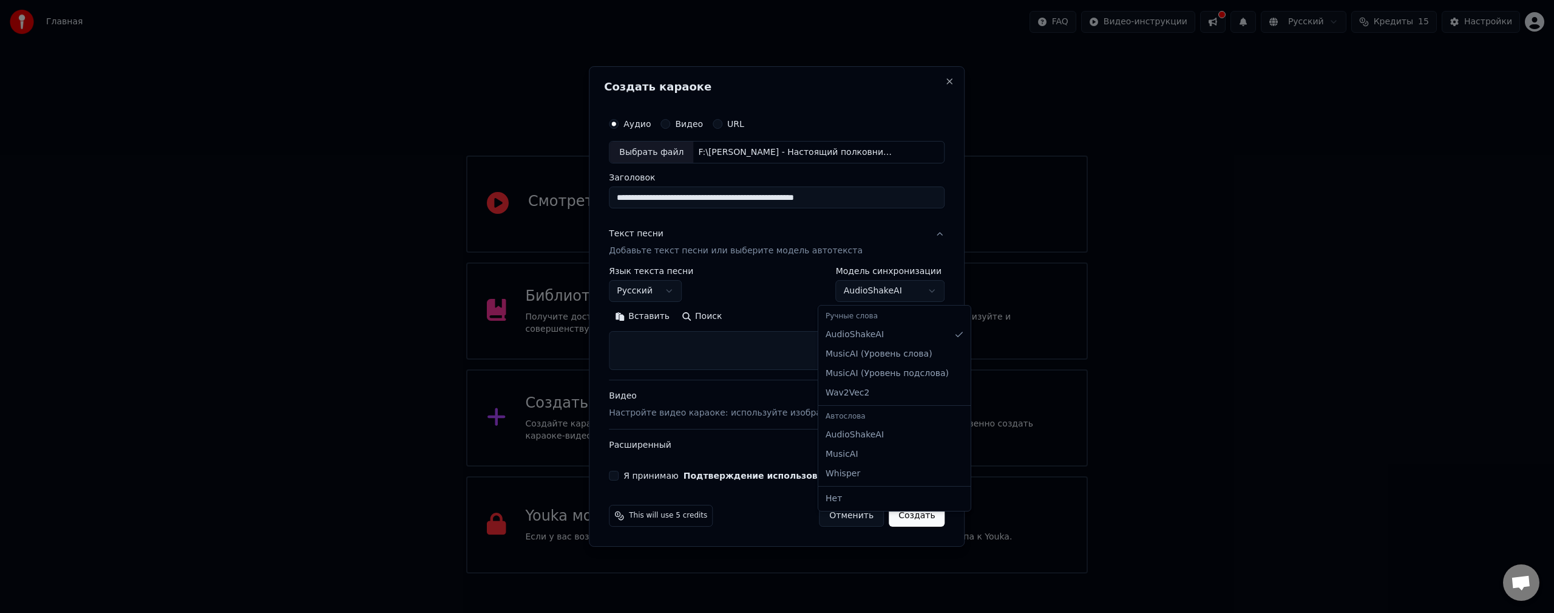
click at [887, 288] on body "Главная FAQ Видео-инструкции Русский Кредиты 15 Настройки Добро пожаловать в Yo…" at bounding box center [777, 286] width 1554 height 573
click at [881, 297] on body "Главная FAQ Видео-инструкции Русский Кредиты 15 Настройки Добро пожаловать в Yo…" at bounding box center [777, 286] width 1554 height 573
click at [871, 308] on div "Вставить Поиск" at bounding box center [777, 316] width 336 height 19
click at [867, 294] on body "Главная FAQ Видео-инструкции Русский Кредиты 15 Настройки Добро пожаловать в Yo…" at bounding box center [777, 286] width 1554 height 573
click at [868, 294] on body "Главная FAQ Видео-инструкции Русский Кредиты 15 Настройки Добро пожаловать в Yo…" at bounding box center [777, 286] width 1554 height 573
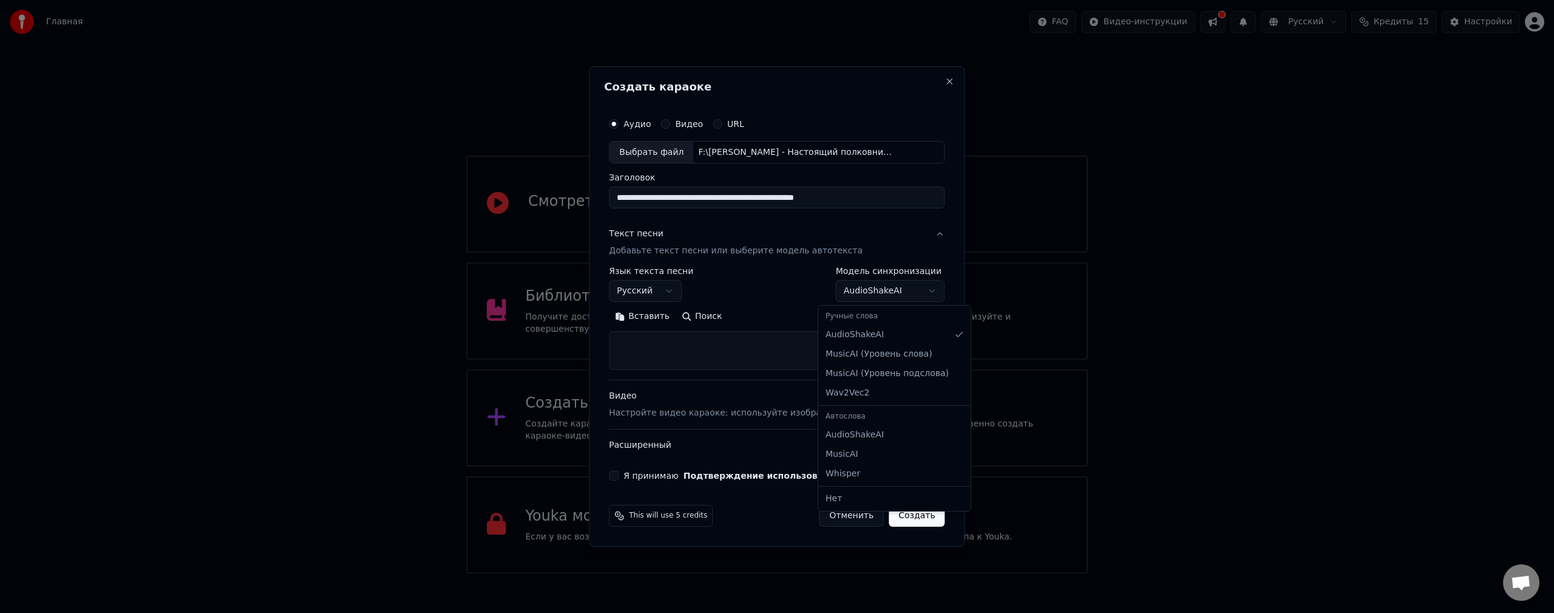
select select "********"
click at [872, 302] on div "**********" at bounding box center [777, 318] width 336 height 103
click at [872, 289] on body "Главная FAQ Видео-инструкции Русский Кредиты 15 Настройки Добро пожаловать в Yo…" at bounding box center [777, 286] width 1554 height 573
click at [700, 354] on textarea at bounding box center [777, 350] width 336 height 39
paste textarea "**********"
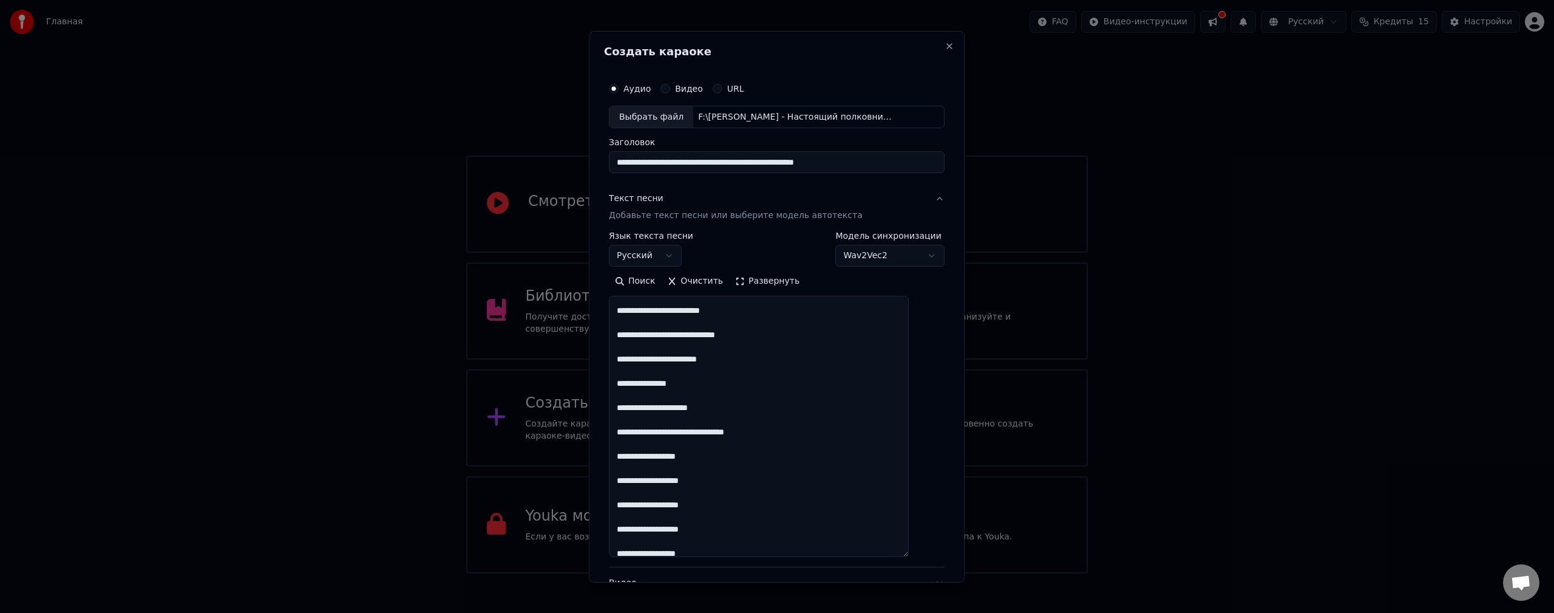
scroll to position [760, 0]
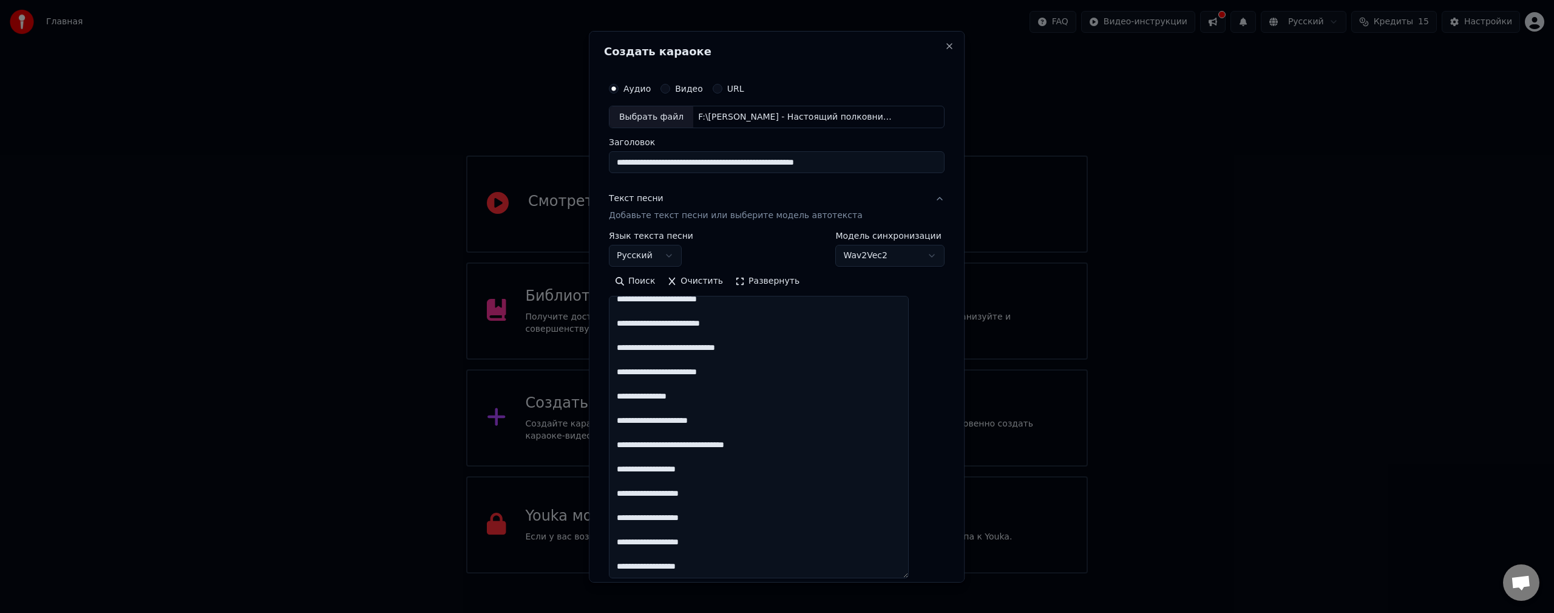
drag, startPoint x: 926, startPoint y: 367, endPoint x: 931, endPoint y: 576, distance: 208.3
click at [931, 576] on div "**********" at bounding box center [777, 305] width 376 height 551
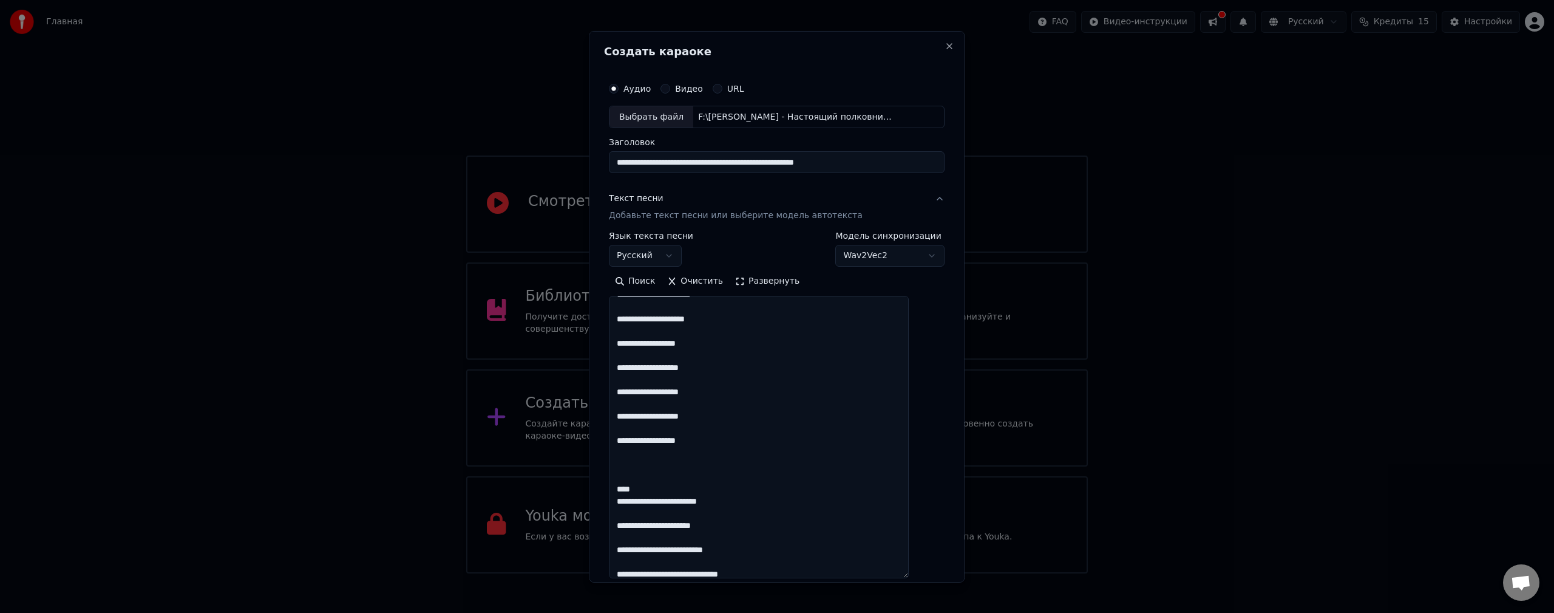
scroll to position [144, 0]
drag, startPoint x: 656, startPoint y: 450, endPoint x: 671, endPoint y: 479, distance: 33.1
click at [671, 479] on textarea at bounding box center [759, 437] width 300 height 282
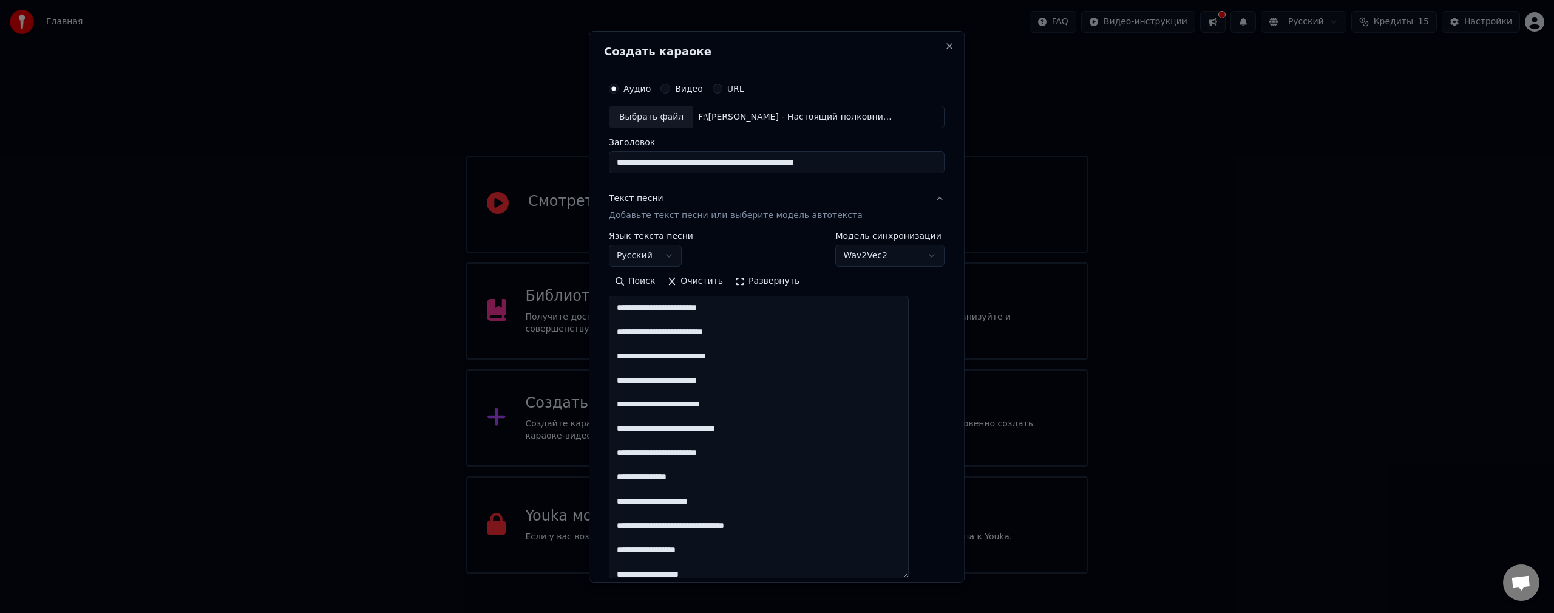
scroll to position [508, 0]
drag, startPoint x: 649, startPoint y: 389, endPoint x: 663, endPoint y: 417, distance: 31.8
click at [663, 417] on textarea at bounding box center [759, 437] width 300 height 282
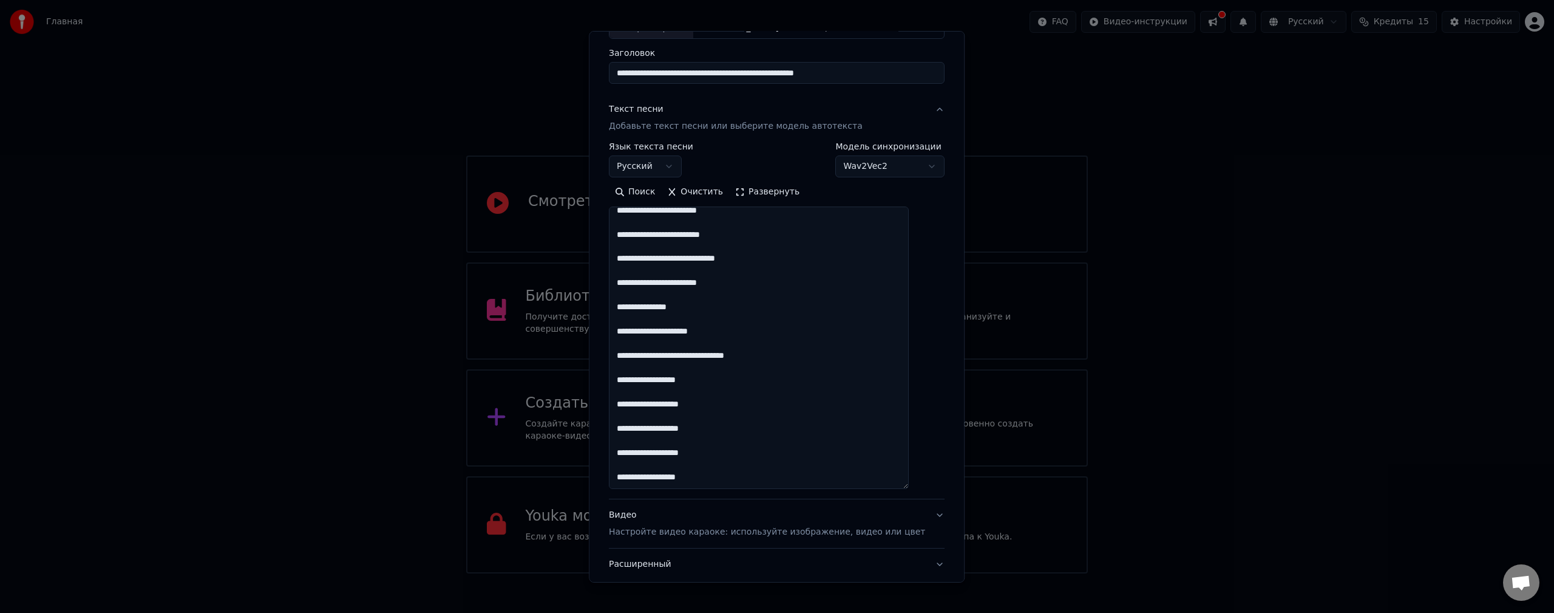
scroll to position [172, 0]
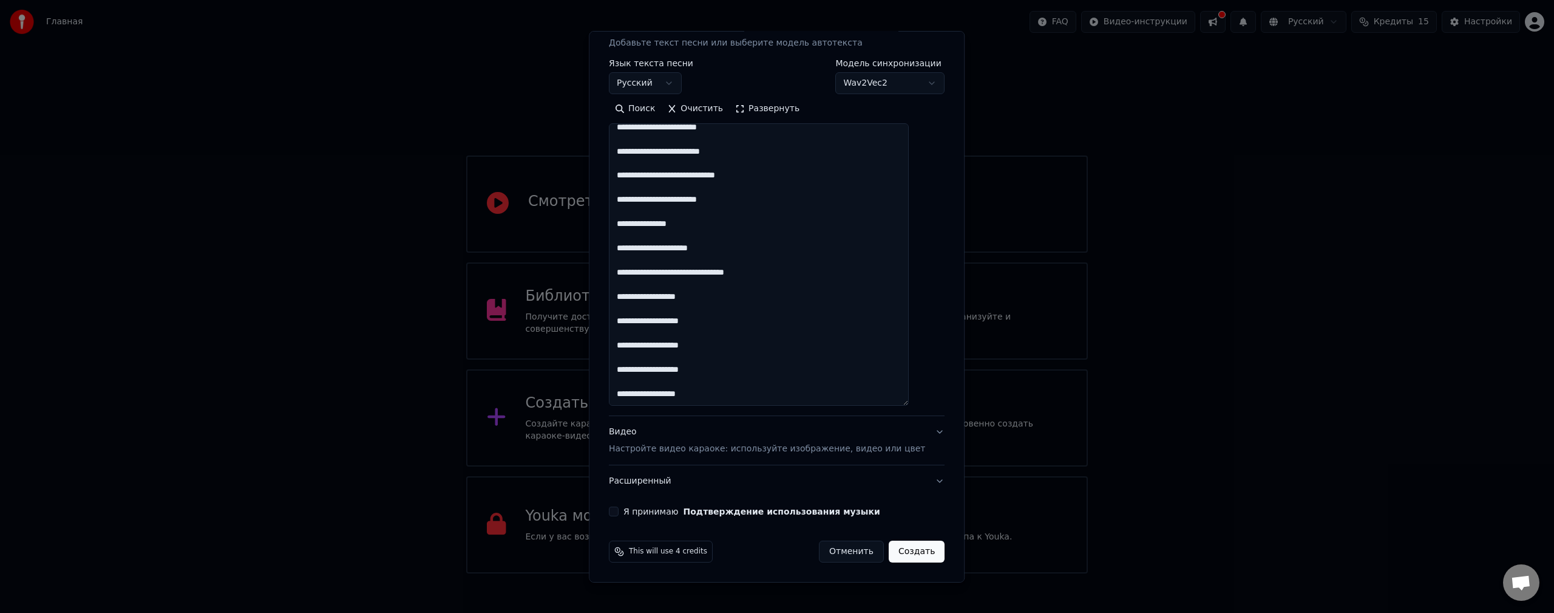
type textarea "**********"
click at [619, 513] on button "Я принимаю Подтверждение использования музыки" at bounding box center [614, 511] width 10 height 10
click at [905, 551] on button "Создать" at bounding box center [917, 551] width 56 height 22
